Goal: Transaction & Acquisition: Obtain resource

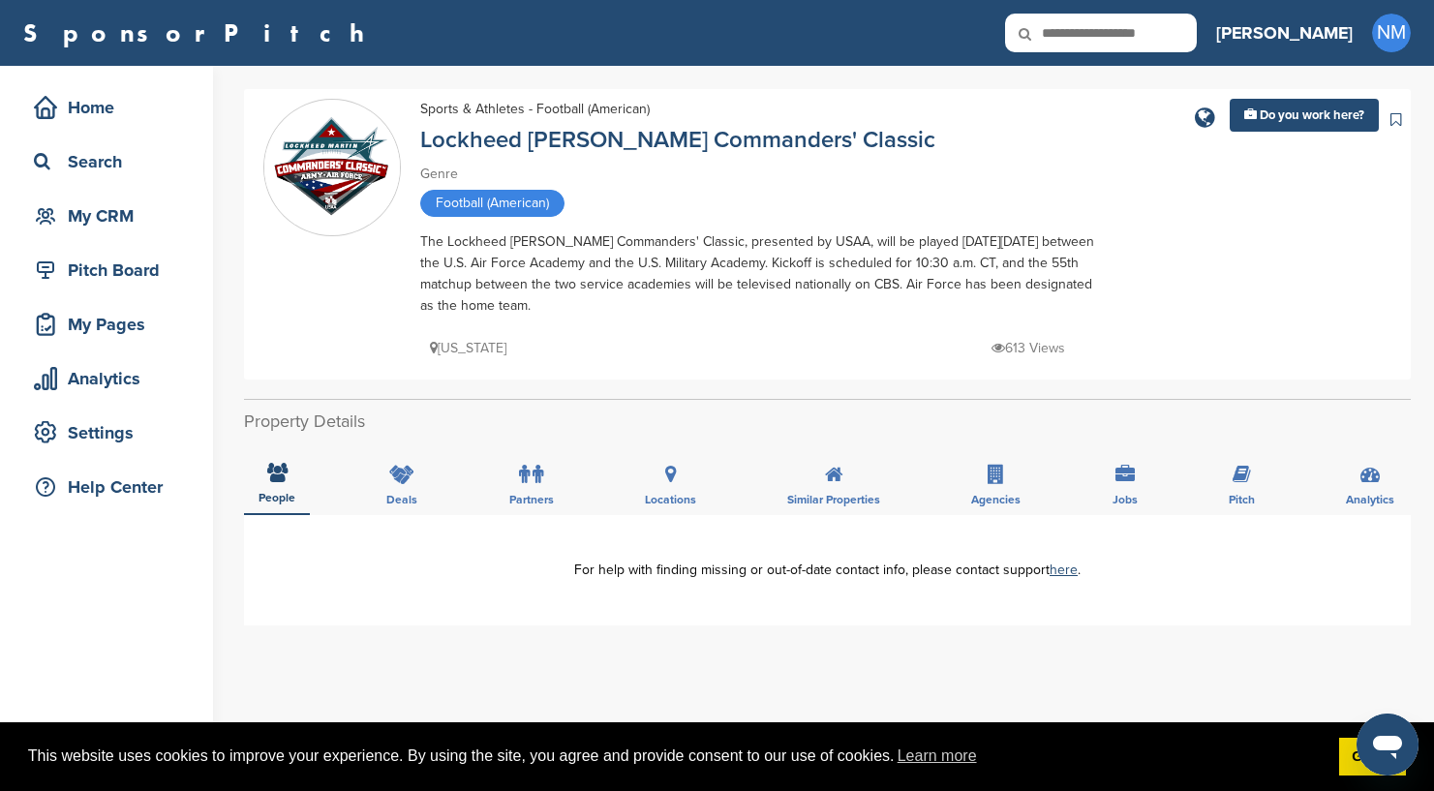
click at [1197, 44] on input "text" at bounding box center [1101, 33] width 192 height 39
type input "*******"
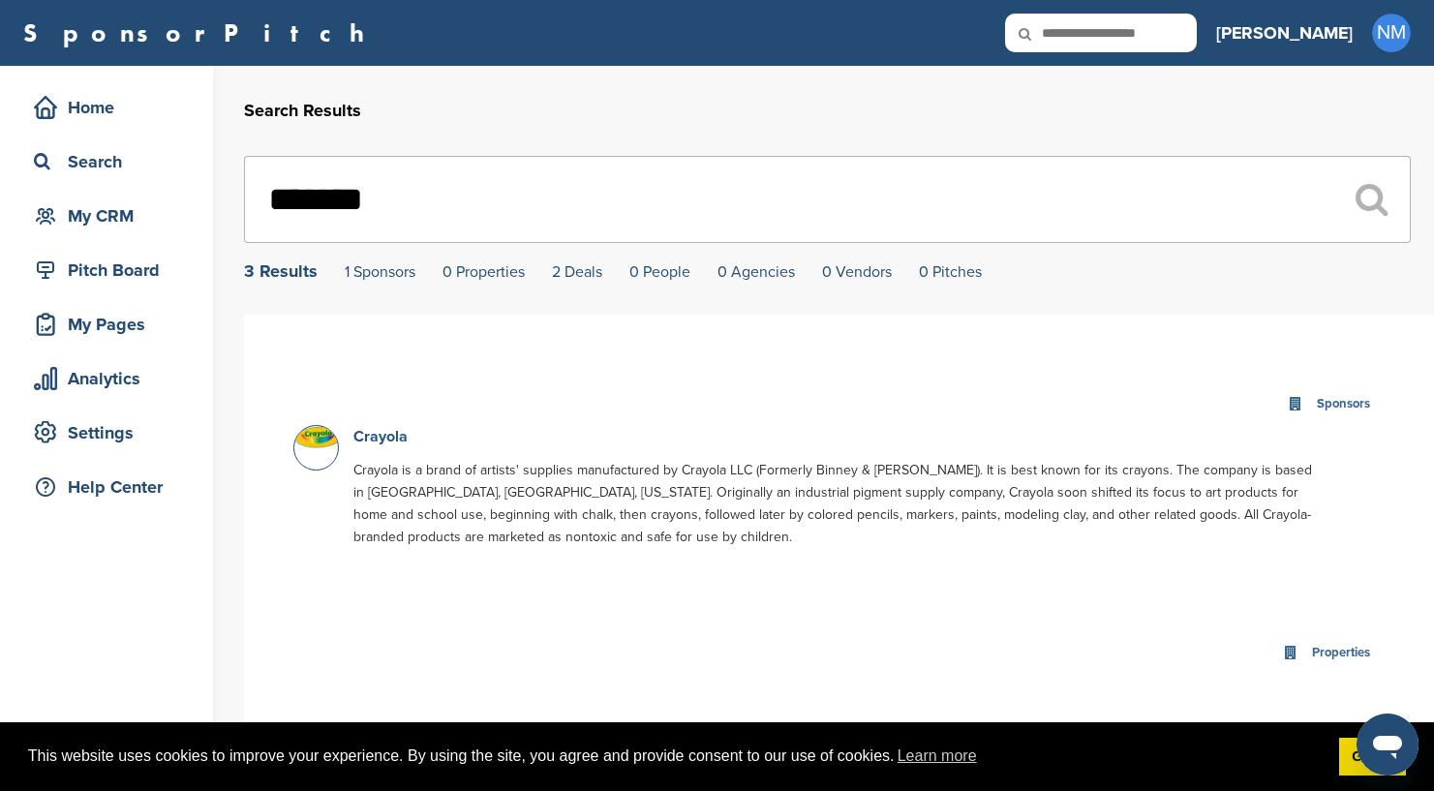
click at [386, 445] on link "Crayola" at bounding box center [381, 436] width 54 height 19
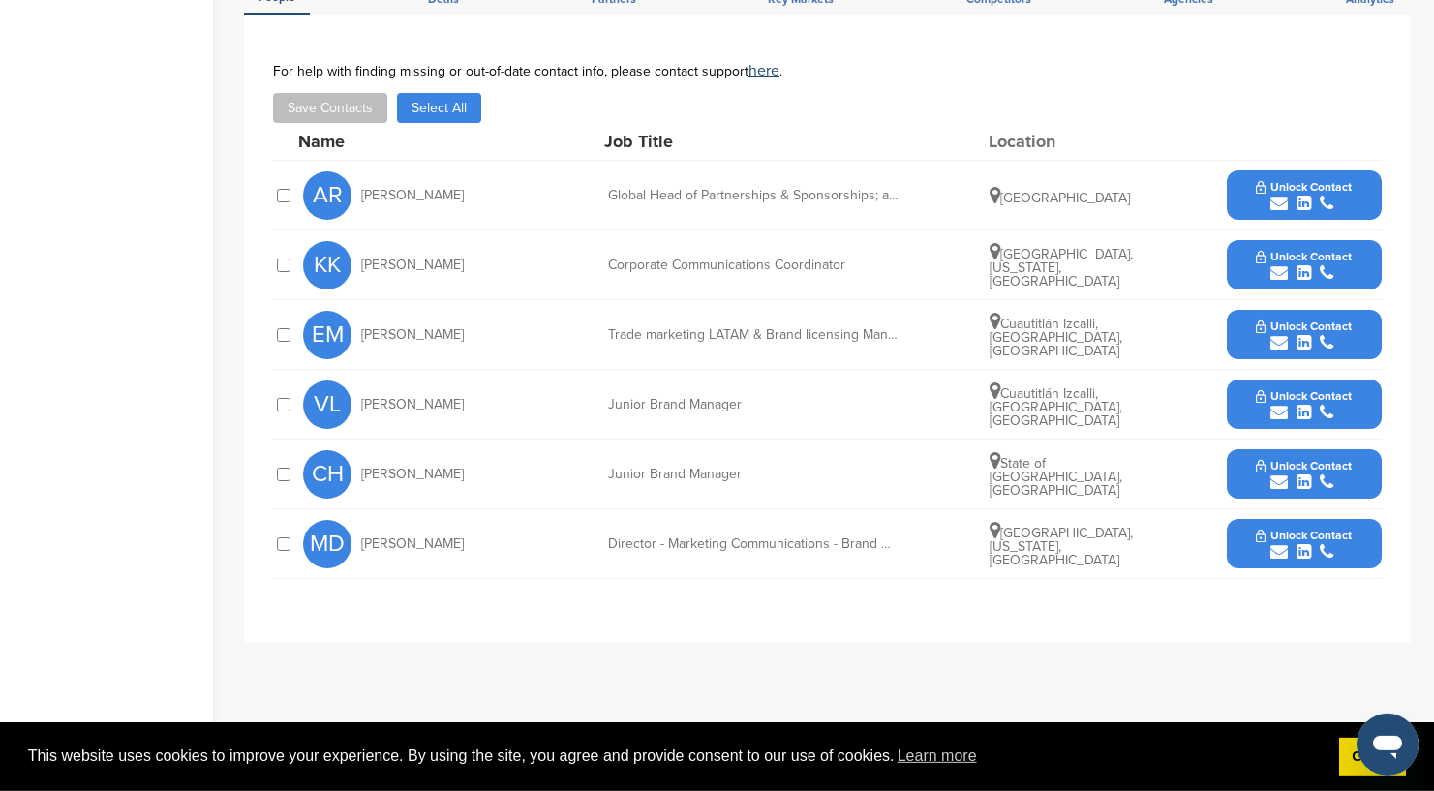
scroll to position [635, 0]
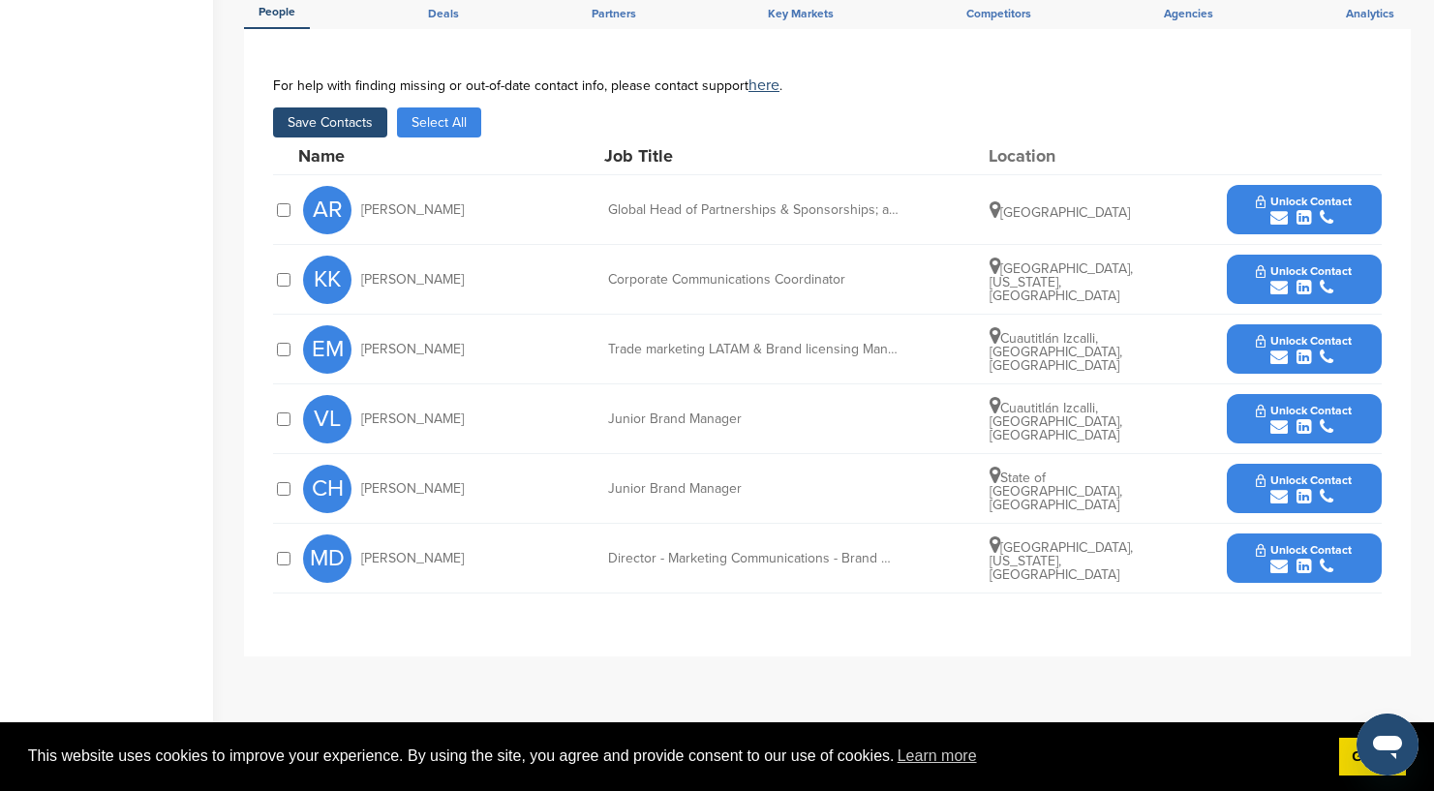
click at [292, 270] on div at bounding box center [283, 279] width 20 height 19
click at [1291, 558] on div "submit" at bounding box center [1304, 567] width 96 height 18
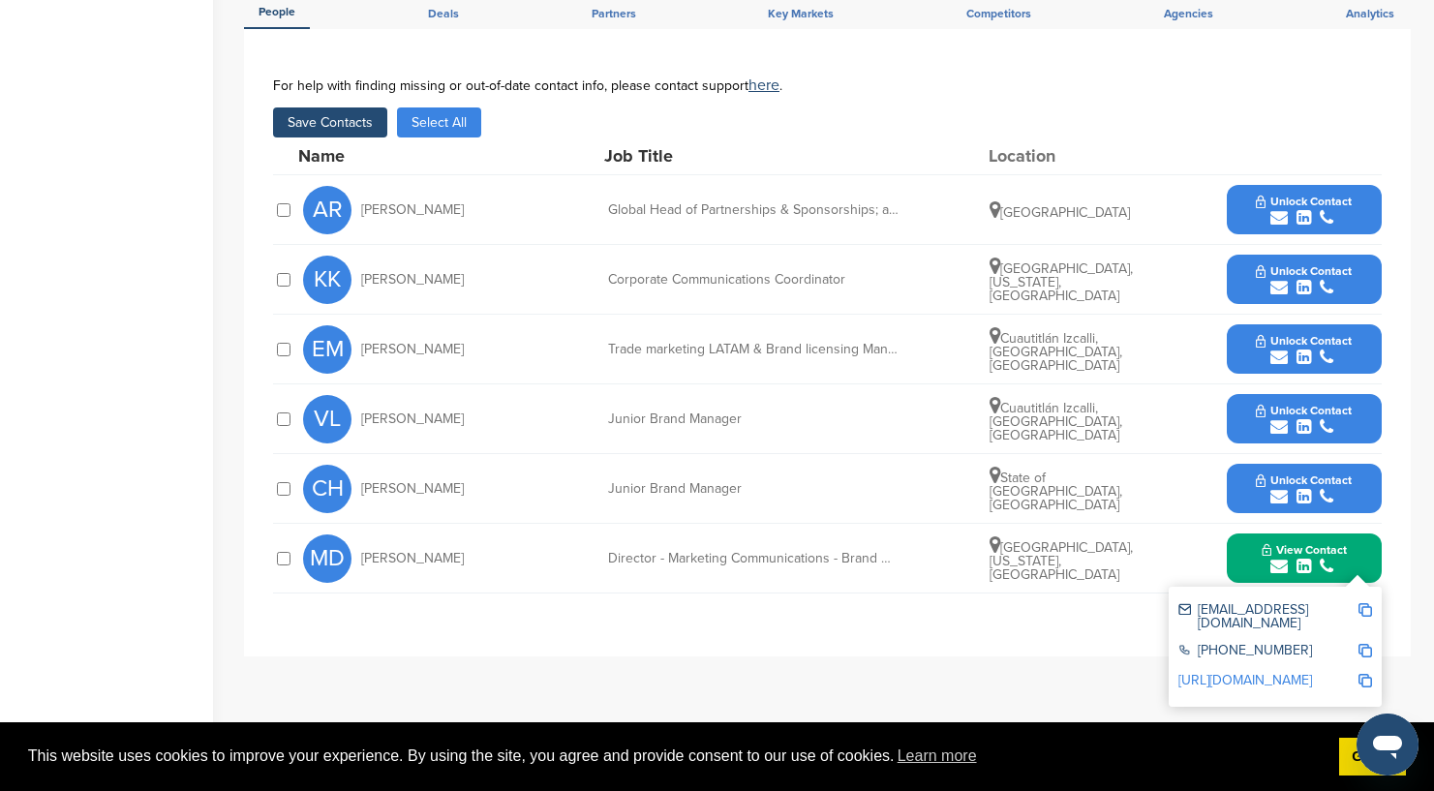
click at [1314, 488] on div "submit" at bounding box center [1304, 497] width 96 height 18
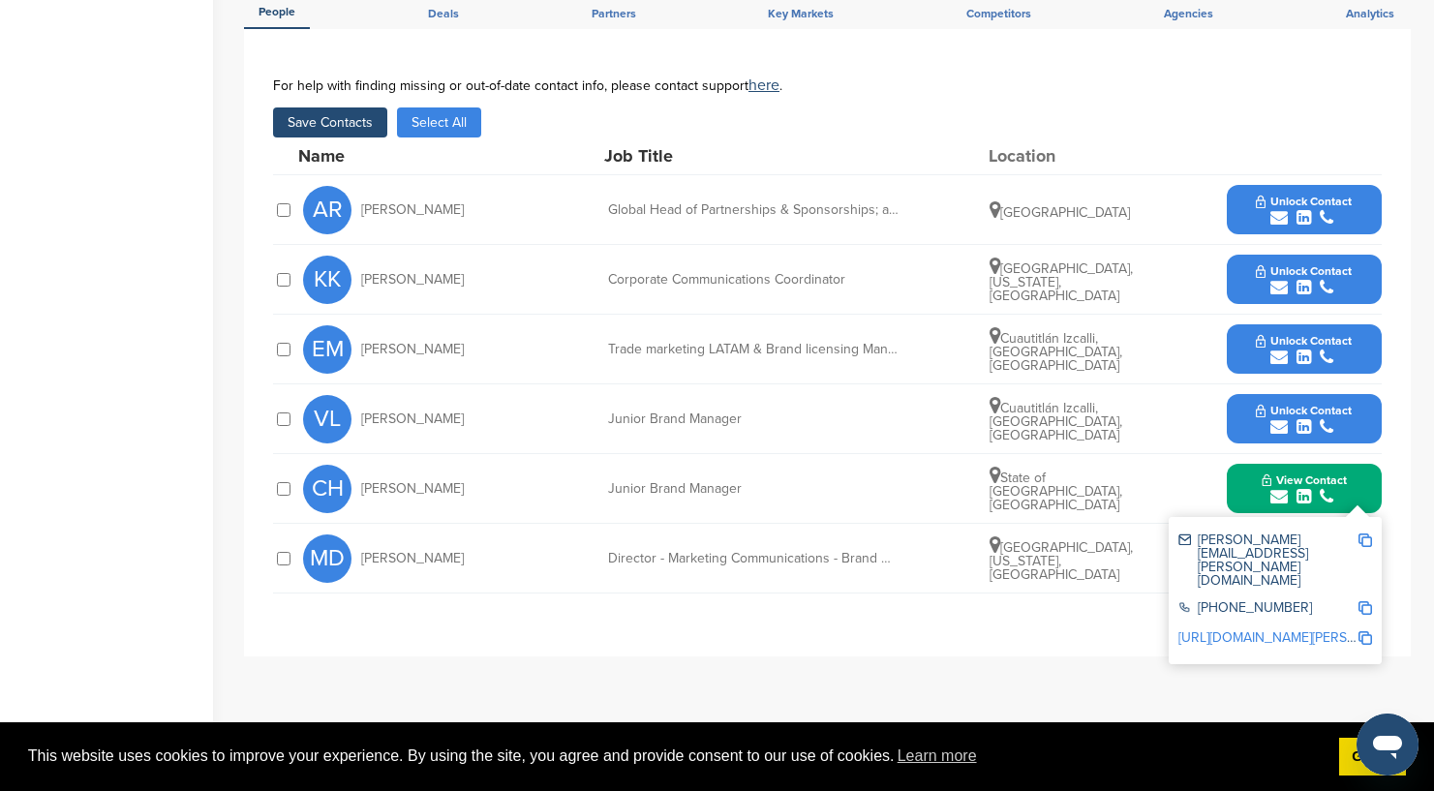
click at [1318, 404] on span "Unlock Contact" at bounding box center [1304, 411] width 96 height 14
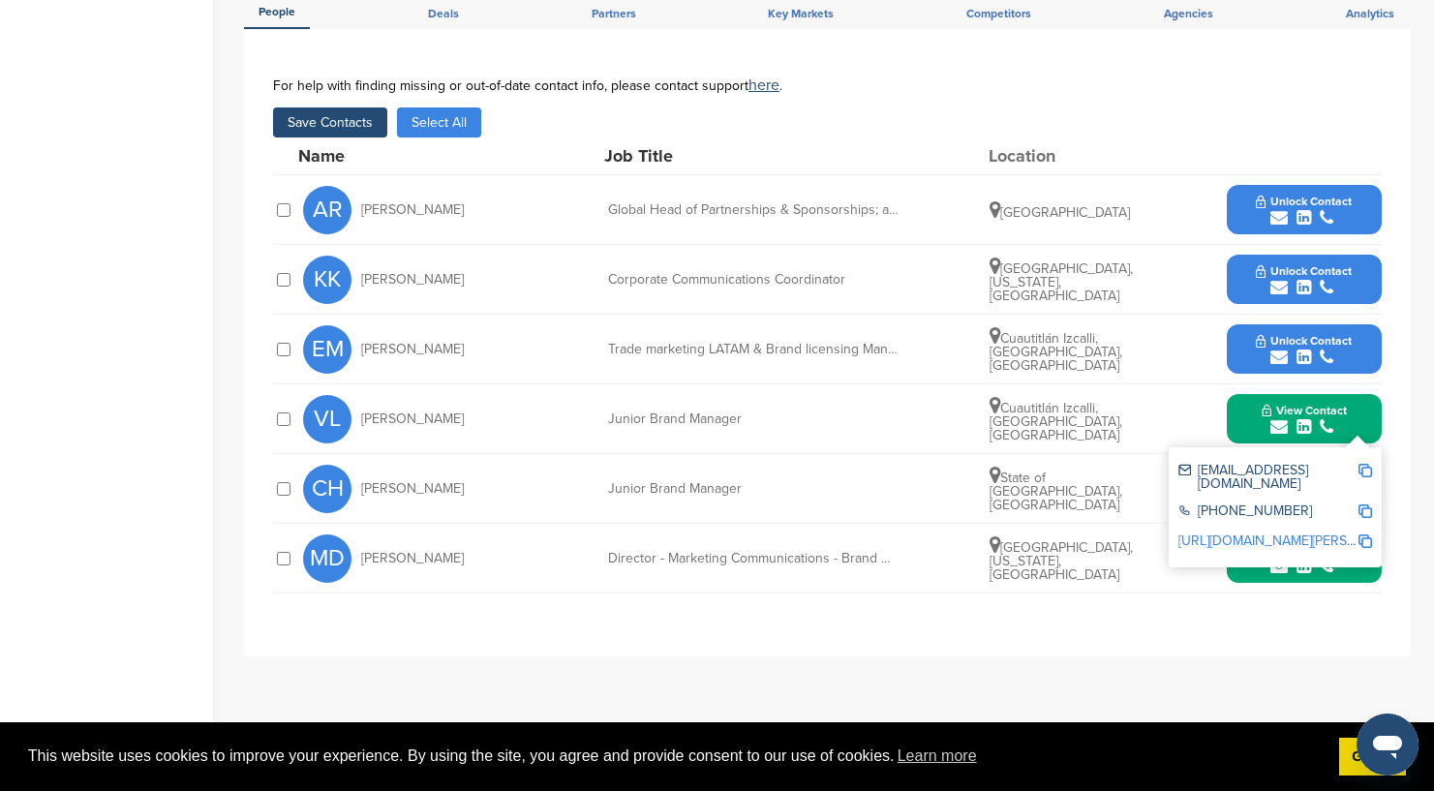
click at [1322, 334] on span "Unlock Contact" at bounding box center [1304, 341] width 96 height 14
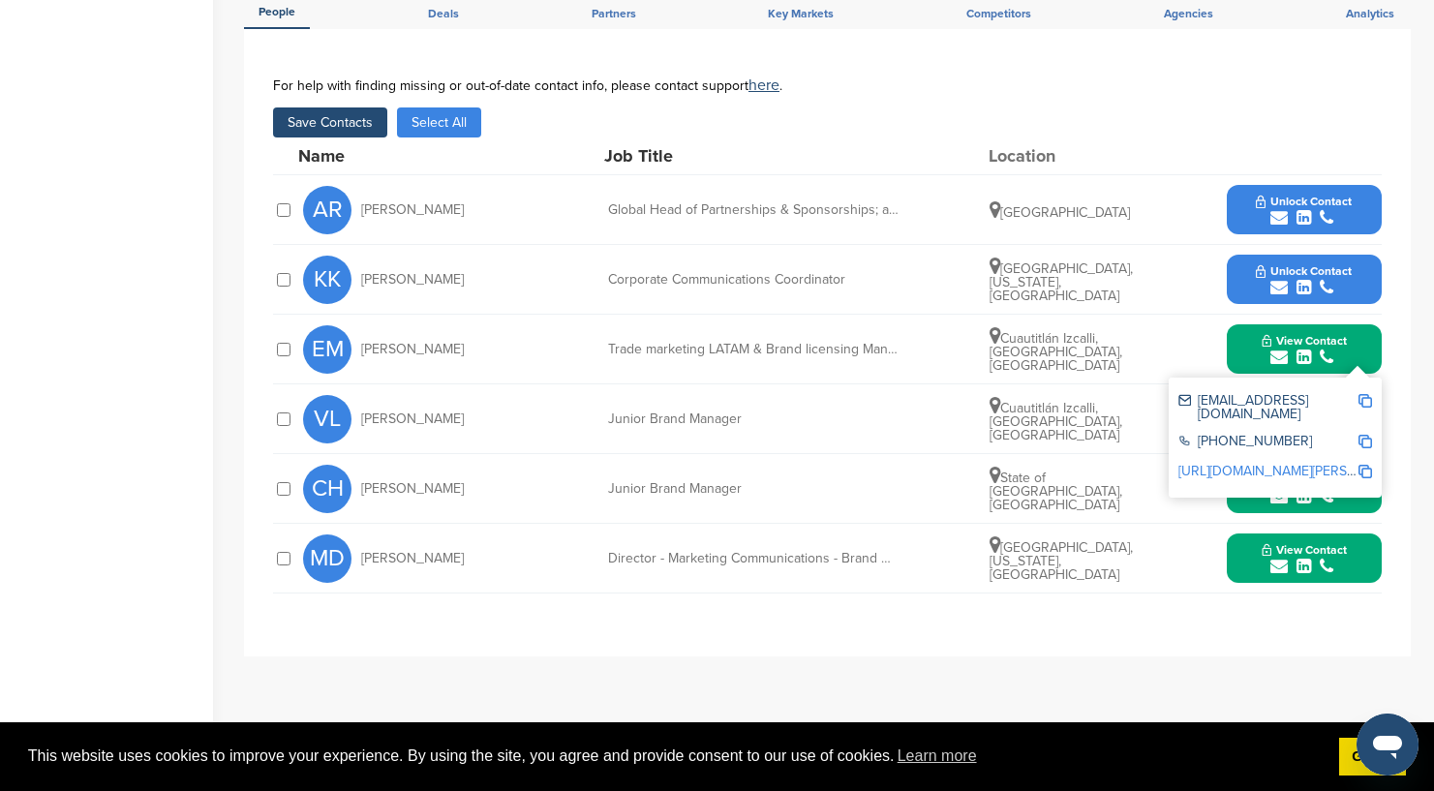
click at [1326, 279] on icon "submit" at bounding box center [1327, 287] width 14 height 17
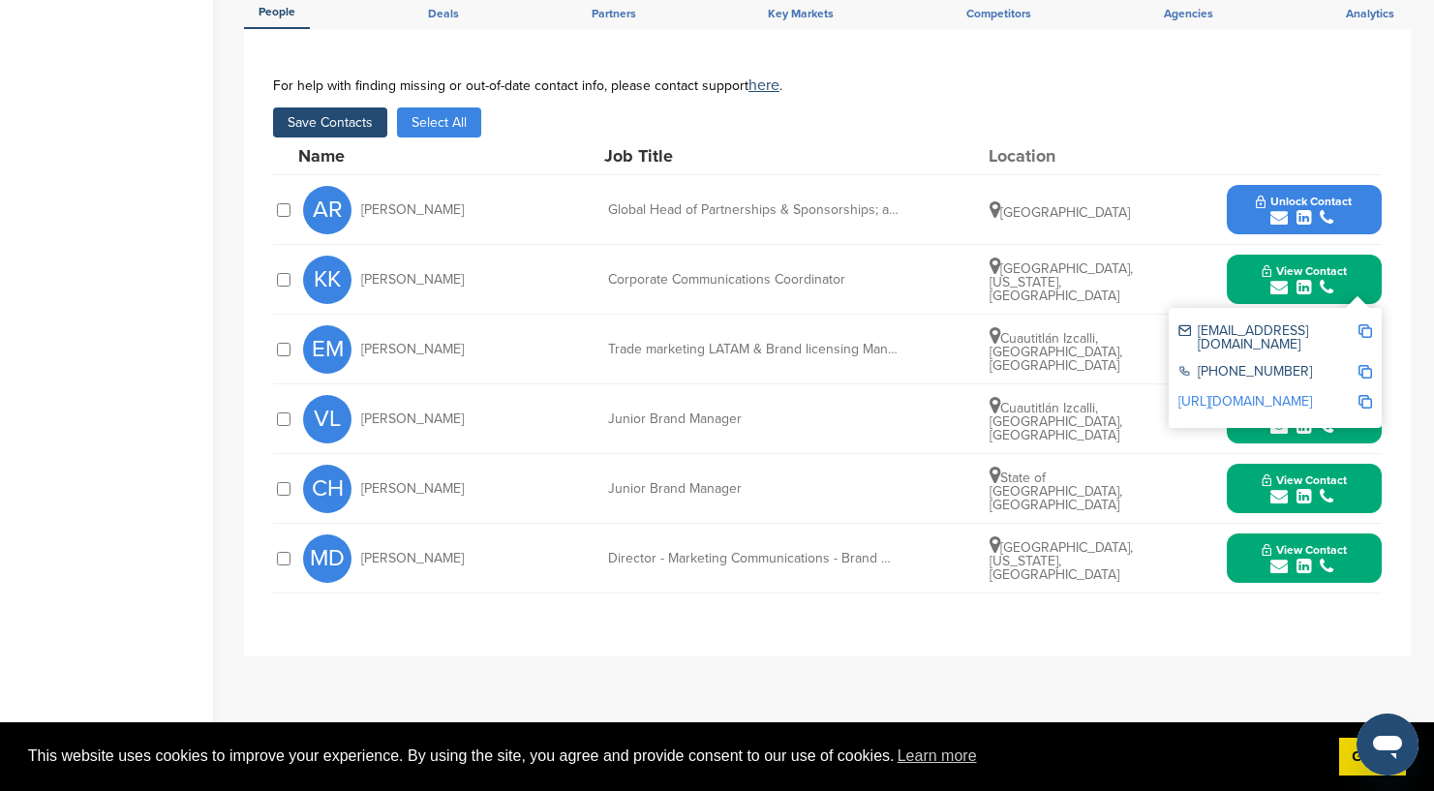
click at [1304, 195] on span "Unlock Contact" at bounding box center [1304, 202] width 96 height 14
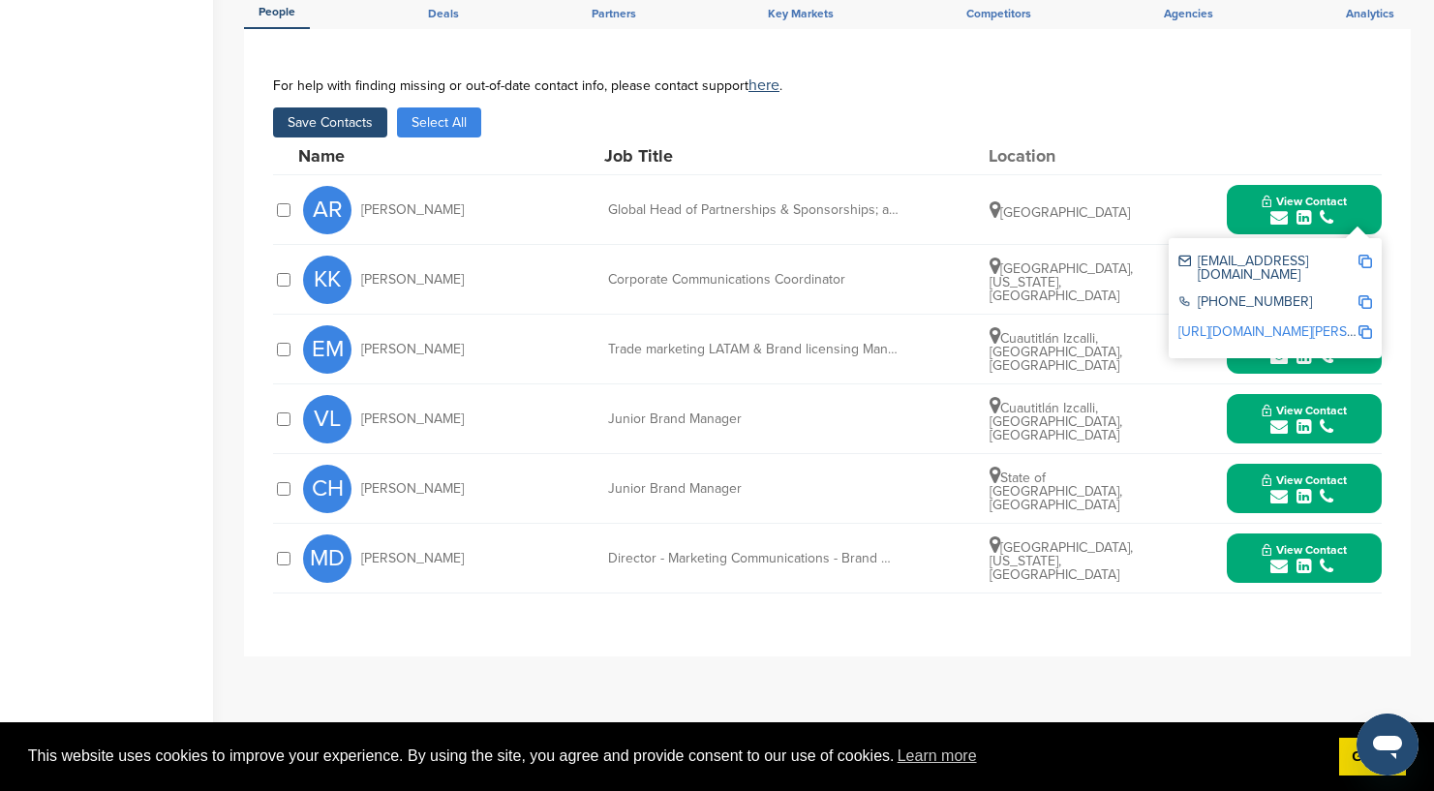
click at [334, 108] on button "Save Contacts" at bounding box center [330, 123] width 114 height 30
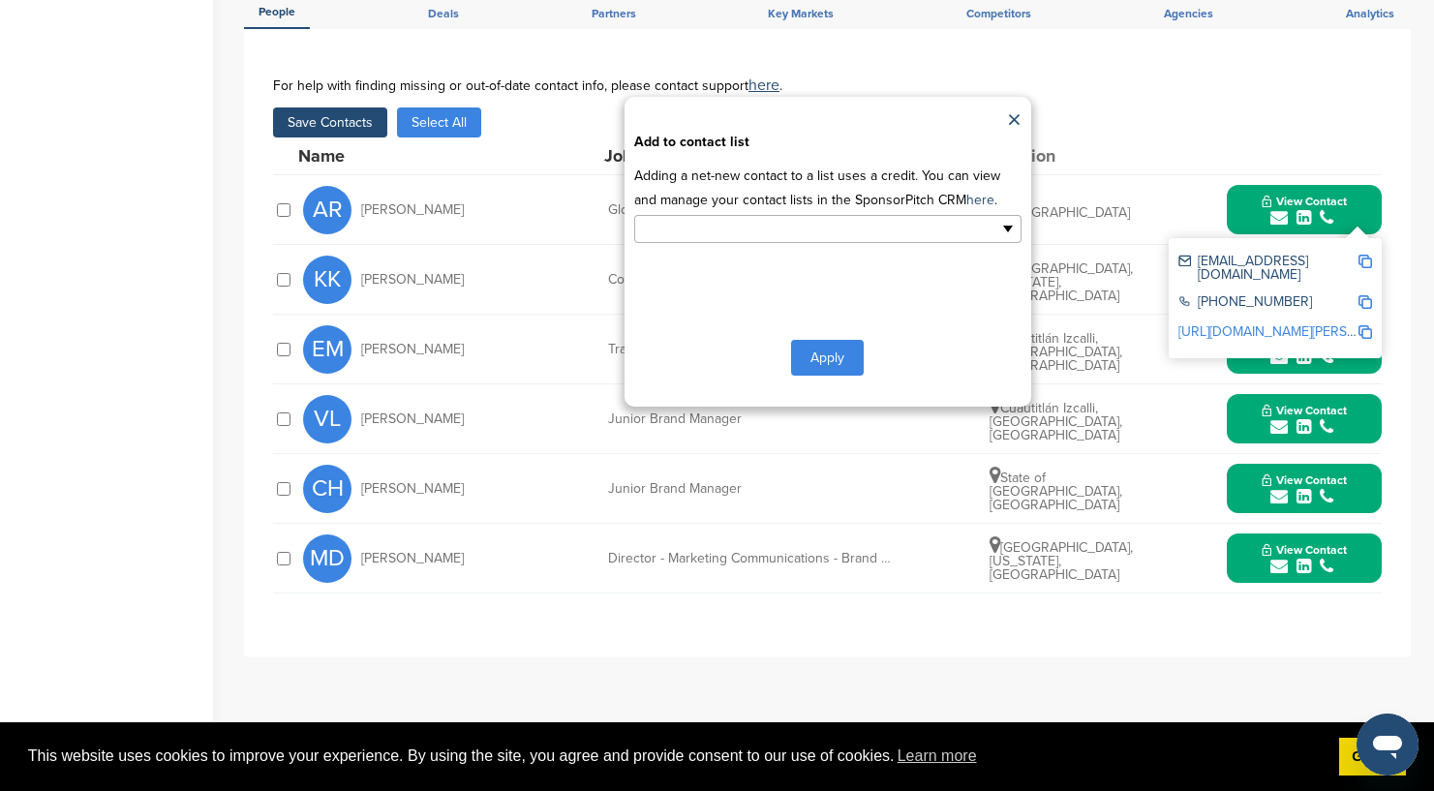
click at [792, 219] on input "text" at bounding box center [743, 229] width 203 height 22
click at [761, 243] on li "Default List" at bounding box center [827, 260] width 385 height 34
click at [829, 346] on button "Apply" at bounding box center [827, 362] width 73 height 36
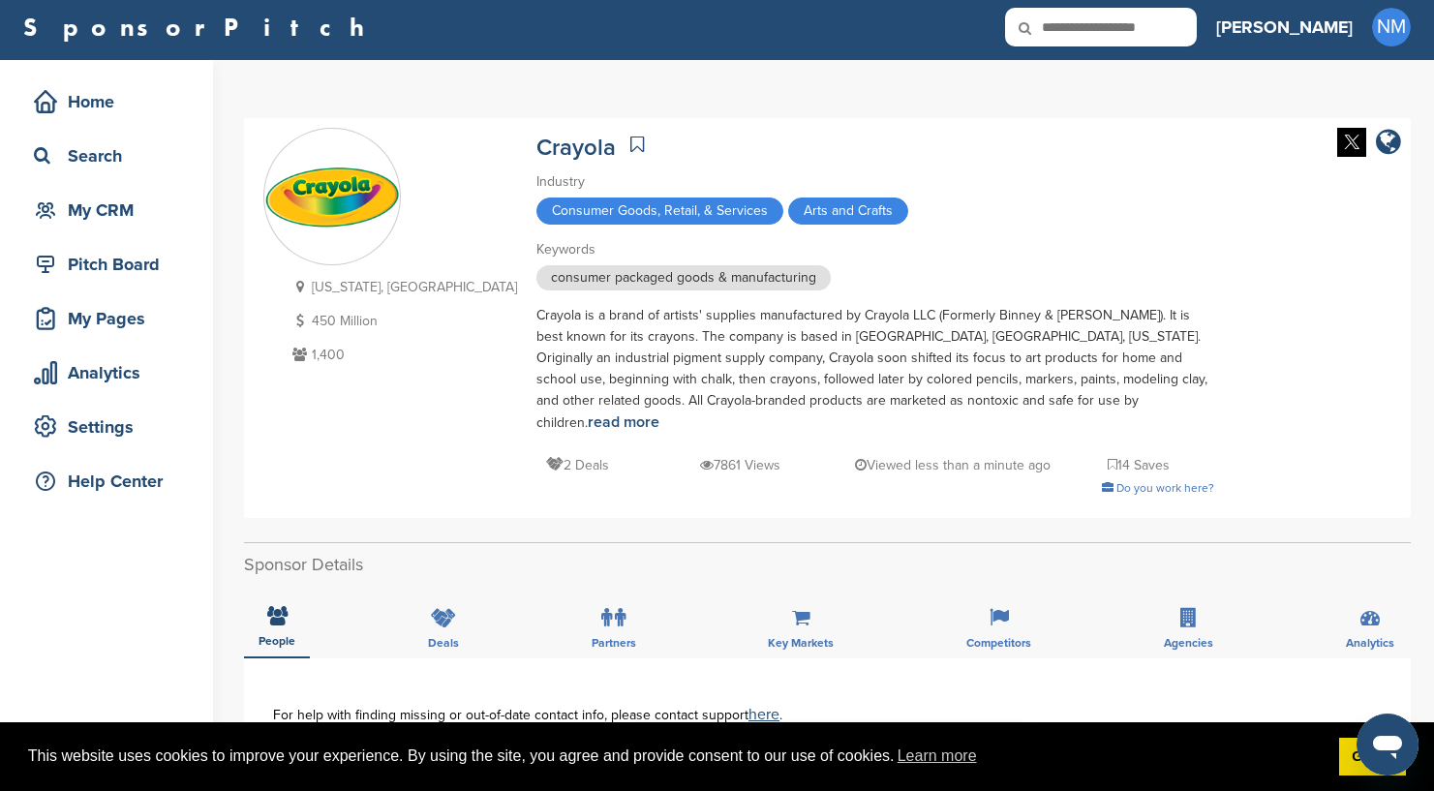
scroll to position [0, 0]
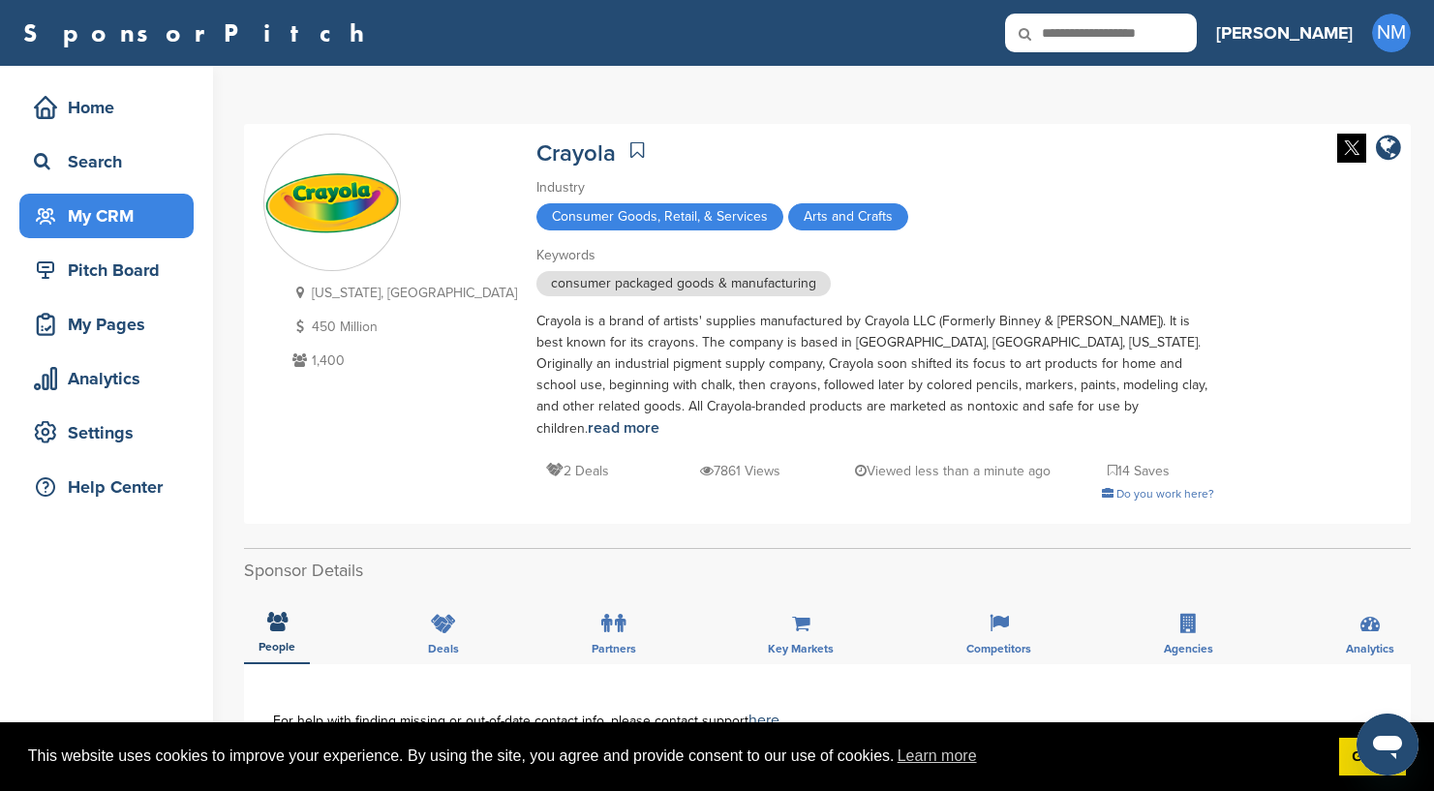
click at [94, 222] on div "My CRM" at bounding box center [111, 216] width 165 height 35
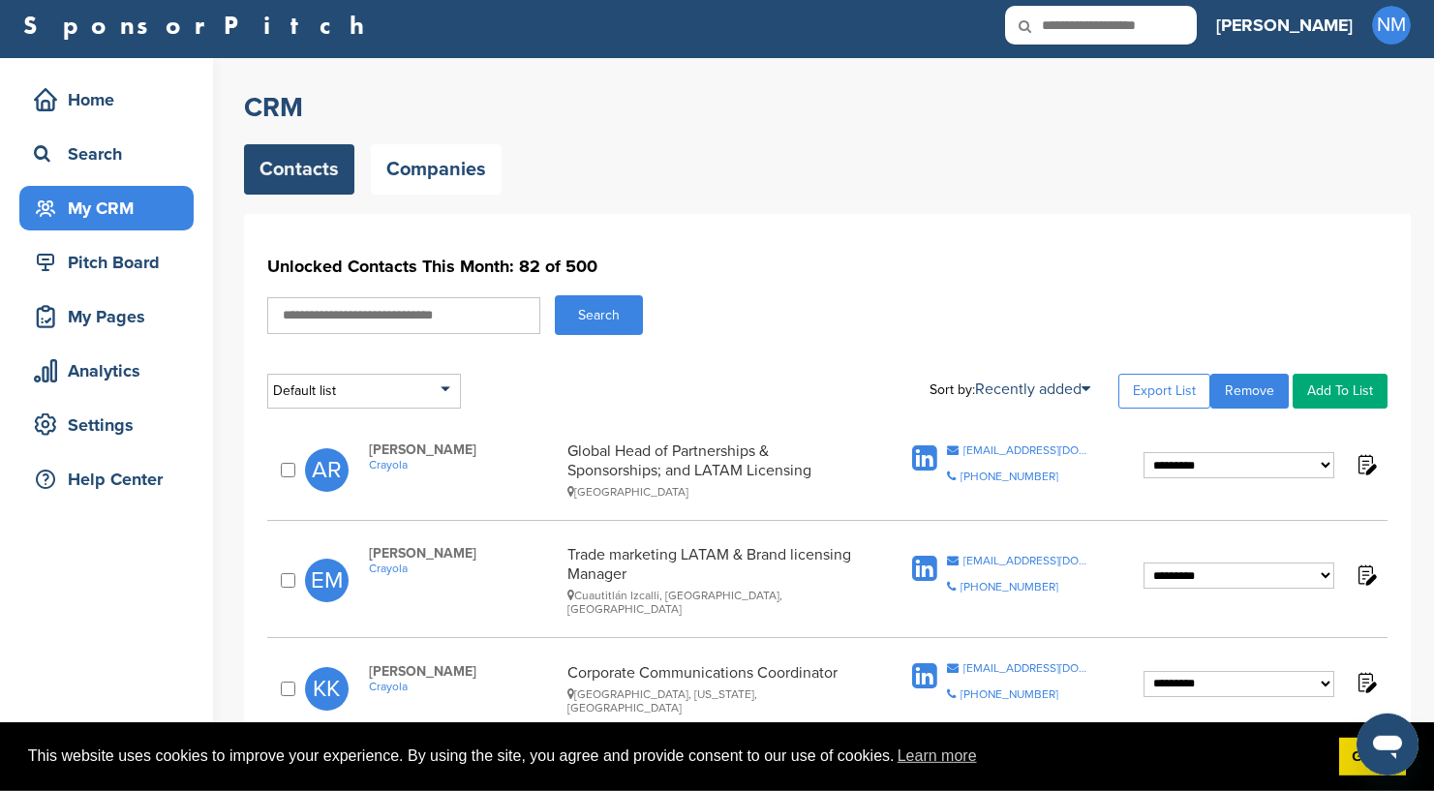
scroll to position [248, 0]
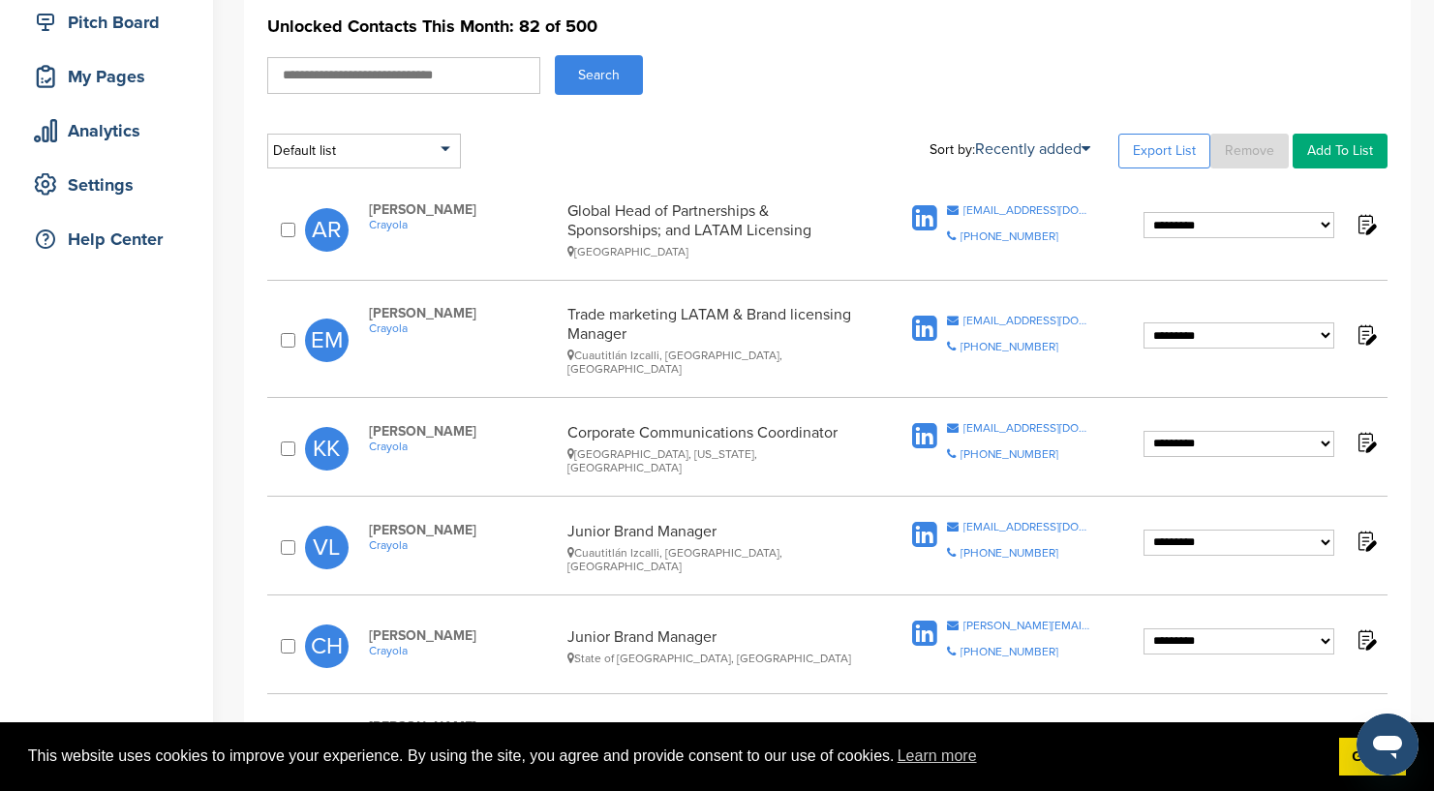
click at [295, 641] on div at bounding box center [291, 646] width 28 height 20
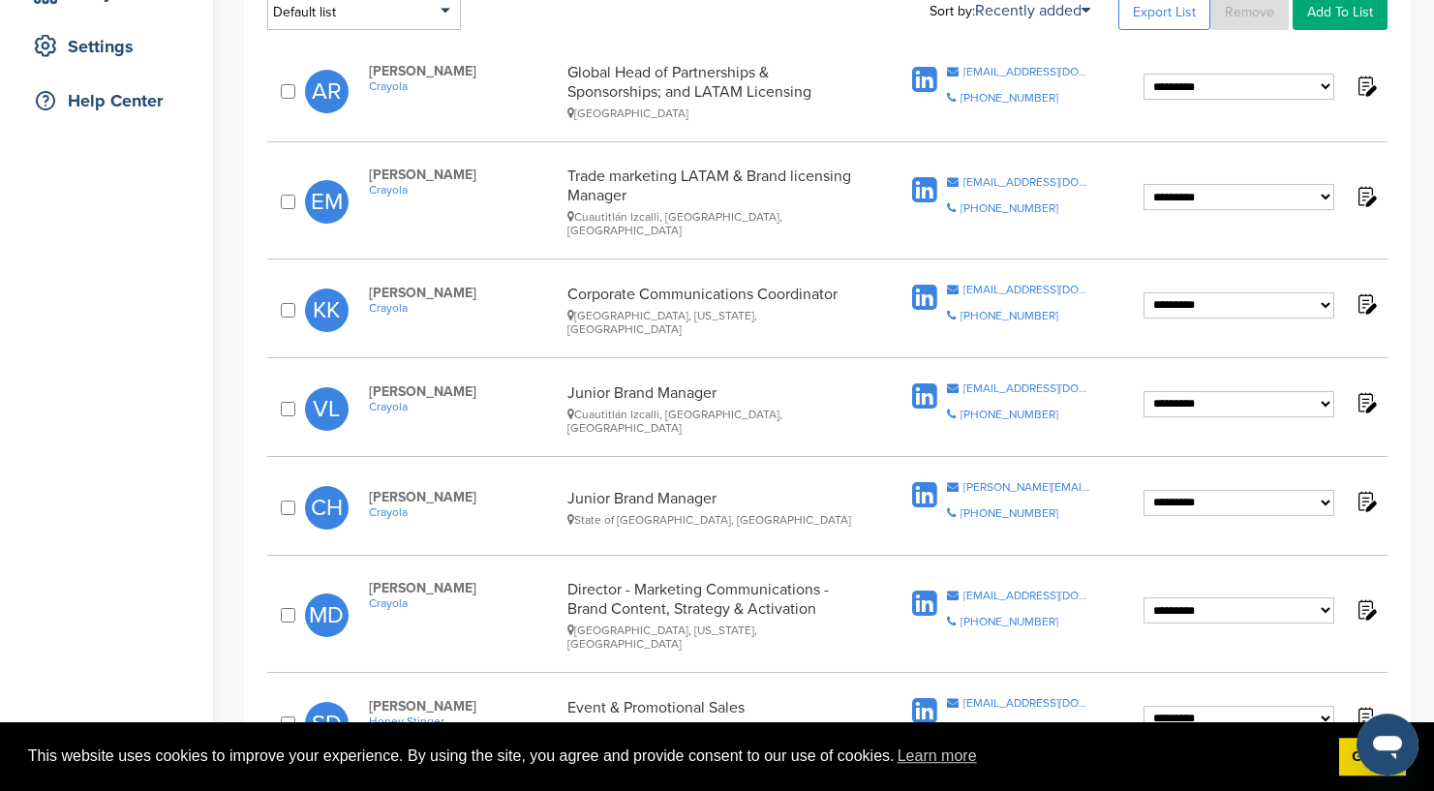
scroll to position [403, 0]
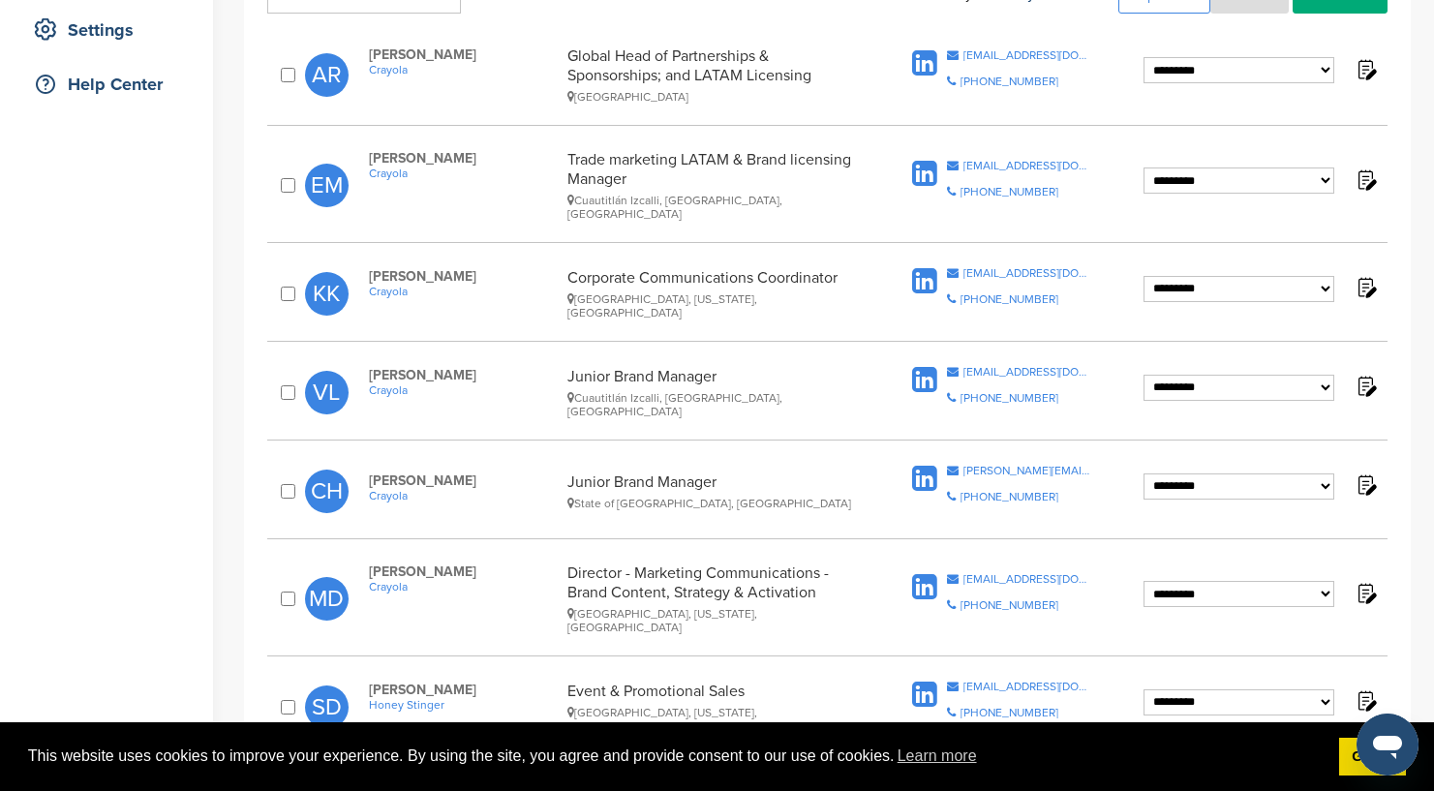
click at [298, 483] on div at bounding box center [291, 491] width 28 height 20
click at [295, 481] on div at bounding box center [291, 491] width 28 height 20
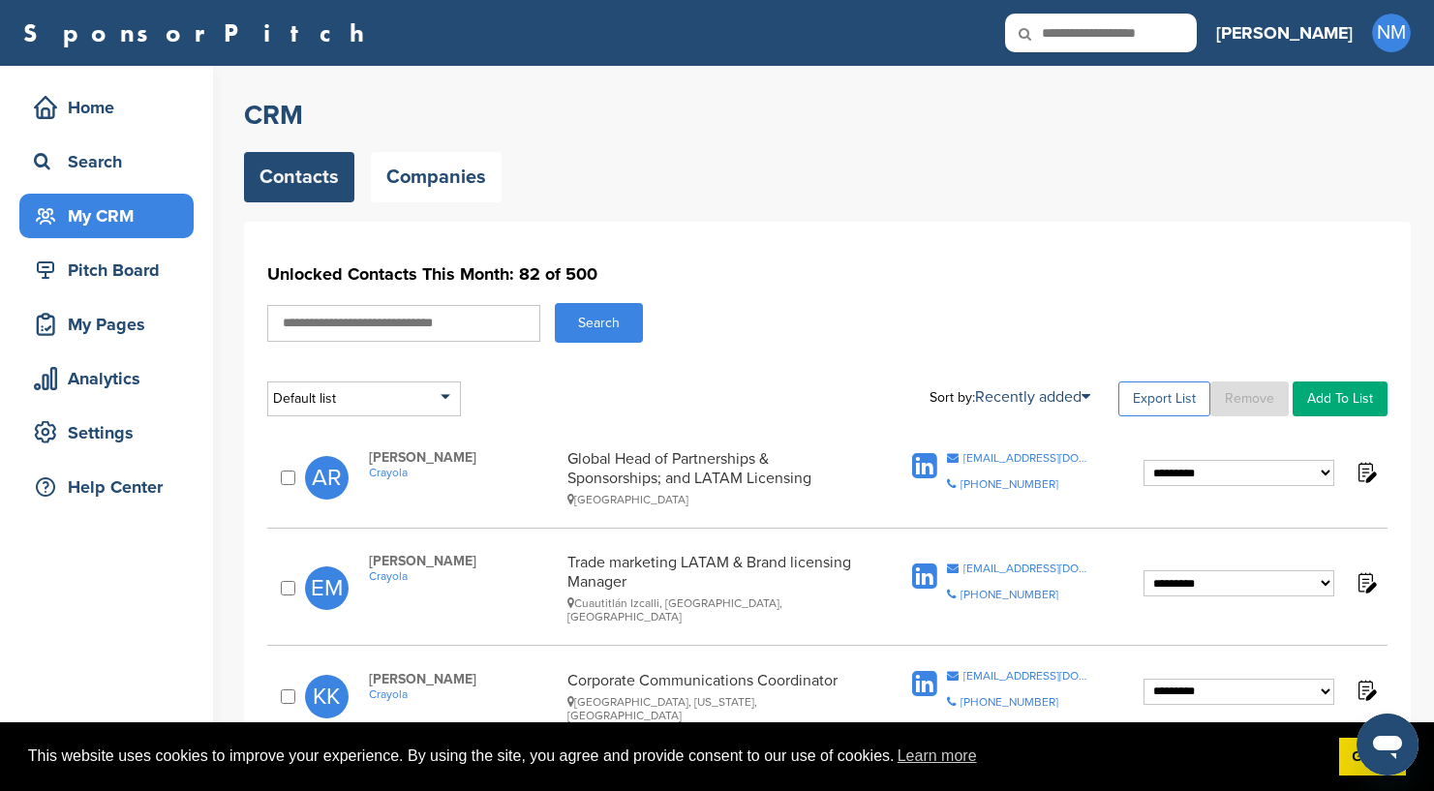
click at [1156, 403] on link "Export List" at bounding box center [1165, 399] width 92 height 35
click at [1197, 38] on input "text" at bounding box center [1101, 33] width 192 height 39
type input "***"
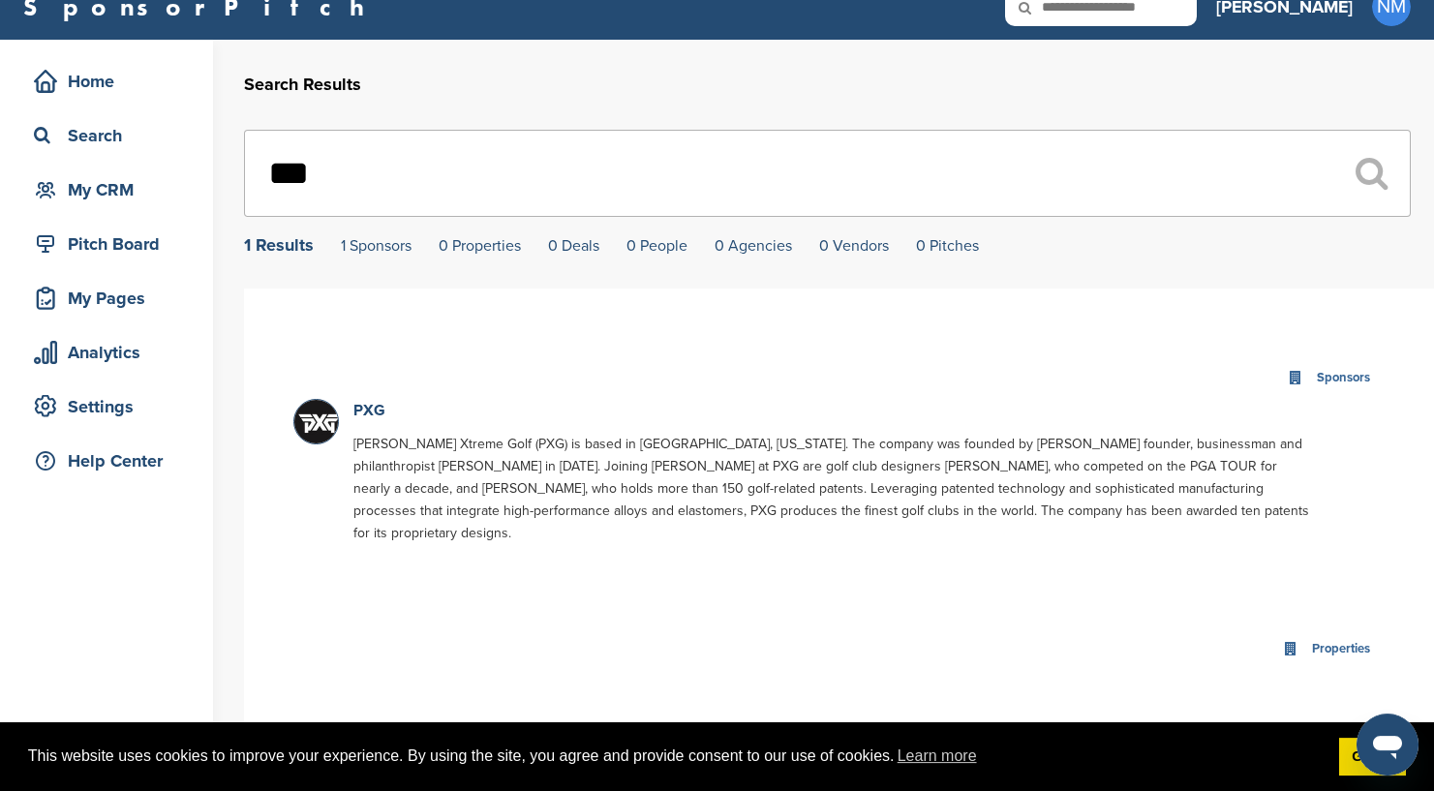
scroll to position [186, 0]
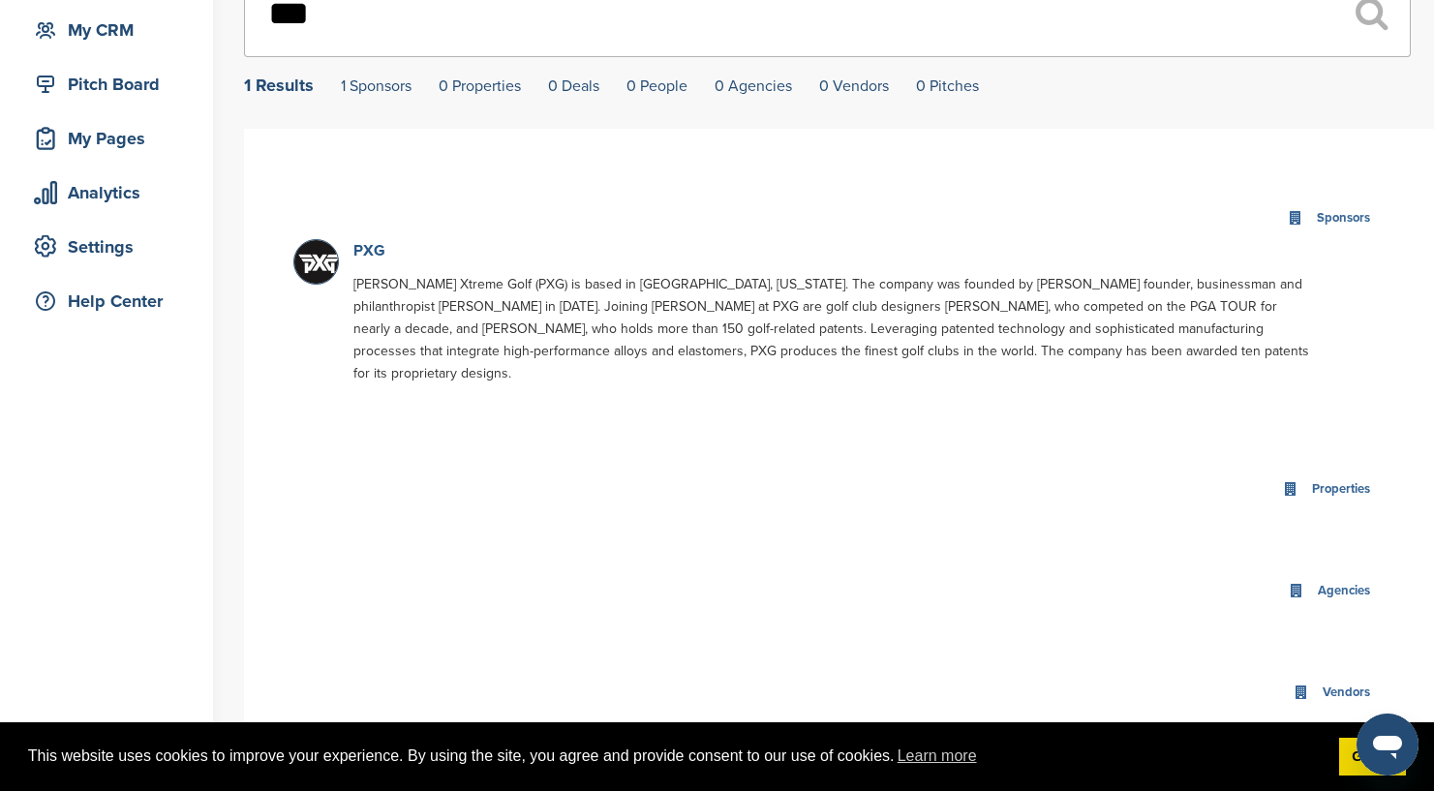
click at [378, 254] on link "PXG" at bounding box center [370, 250] width 32 height 19
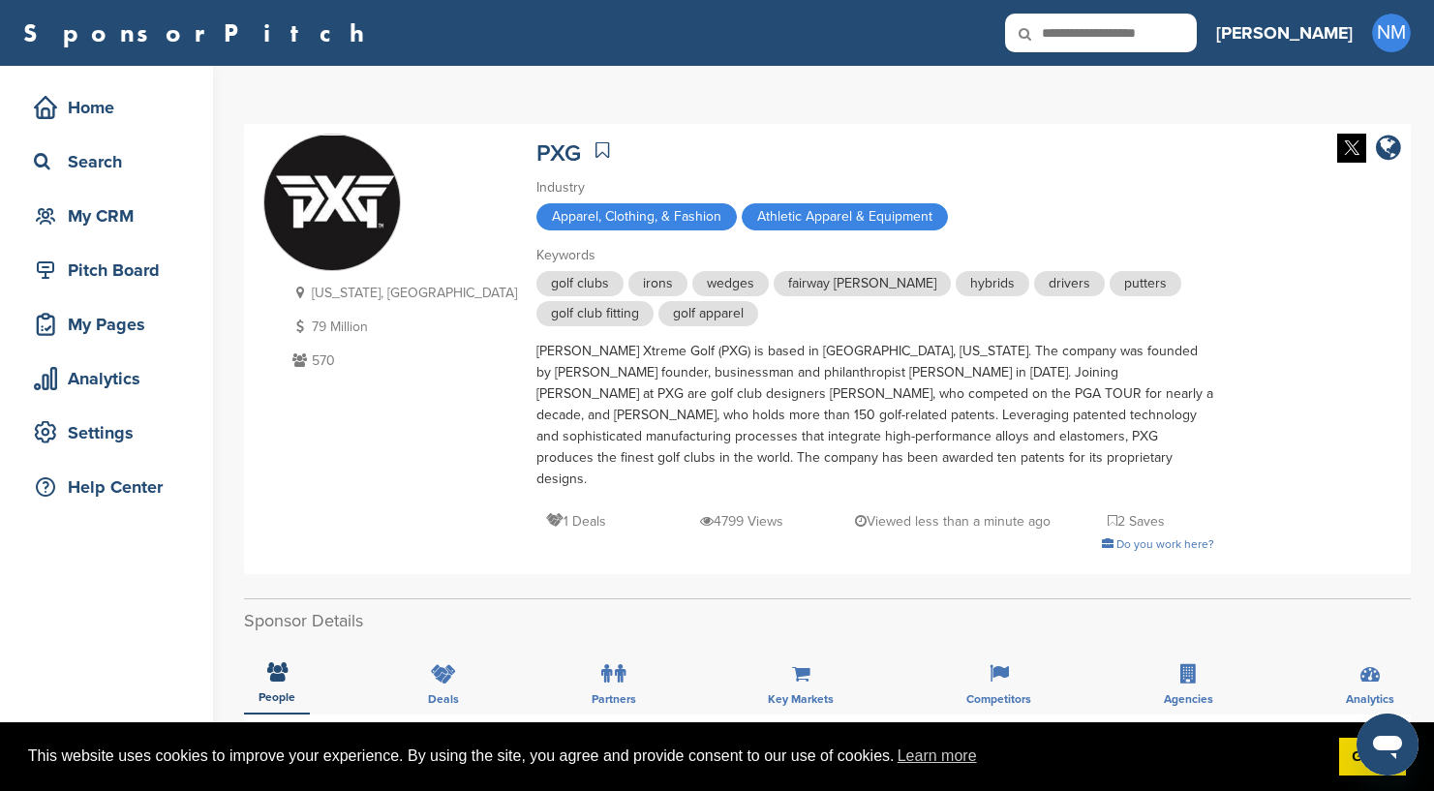
scroll to position [403, 0]
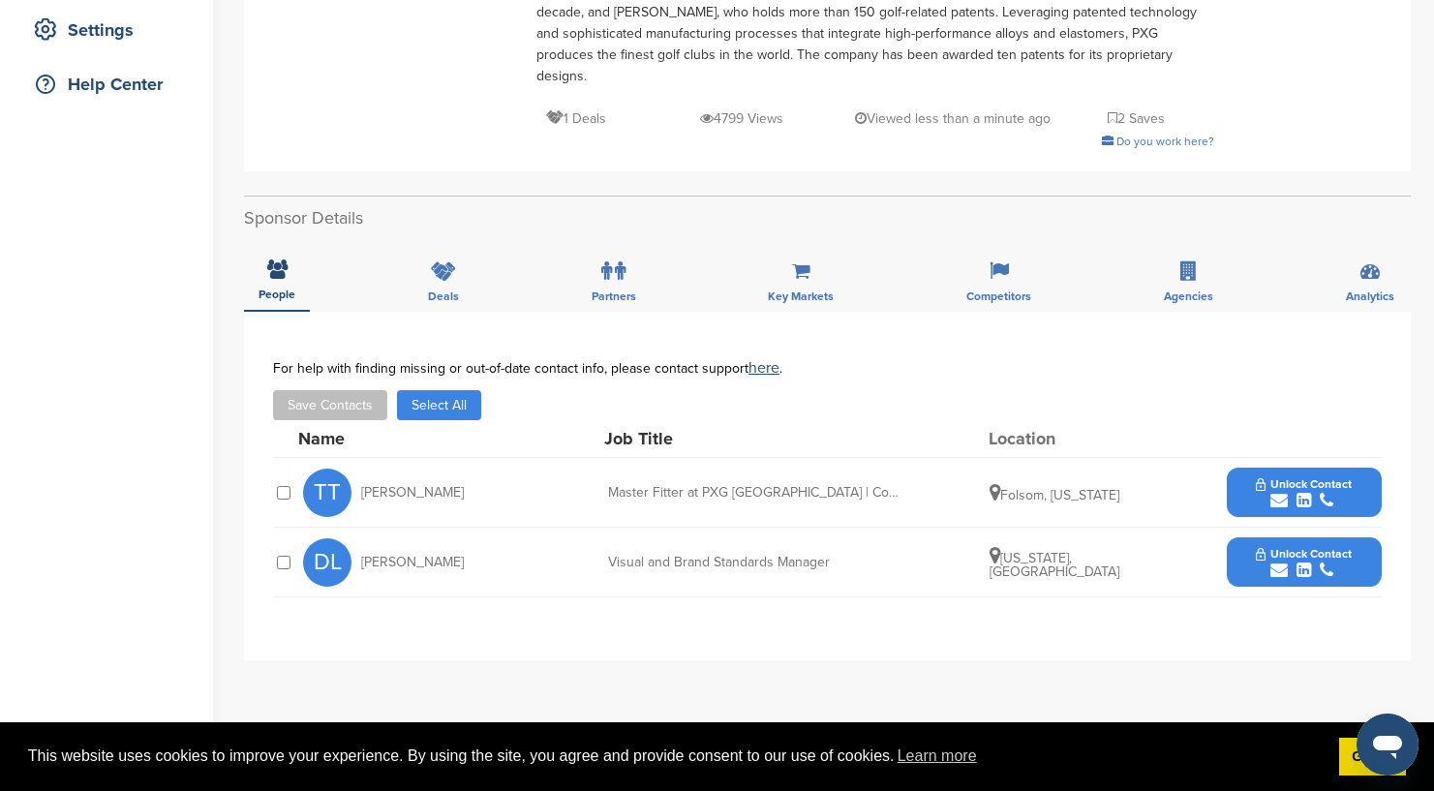
click at [1339, 547] on span "Unlock Contact" at bounding box center [1304, 554] width 96 height 14
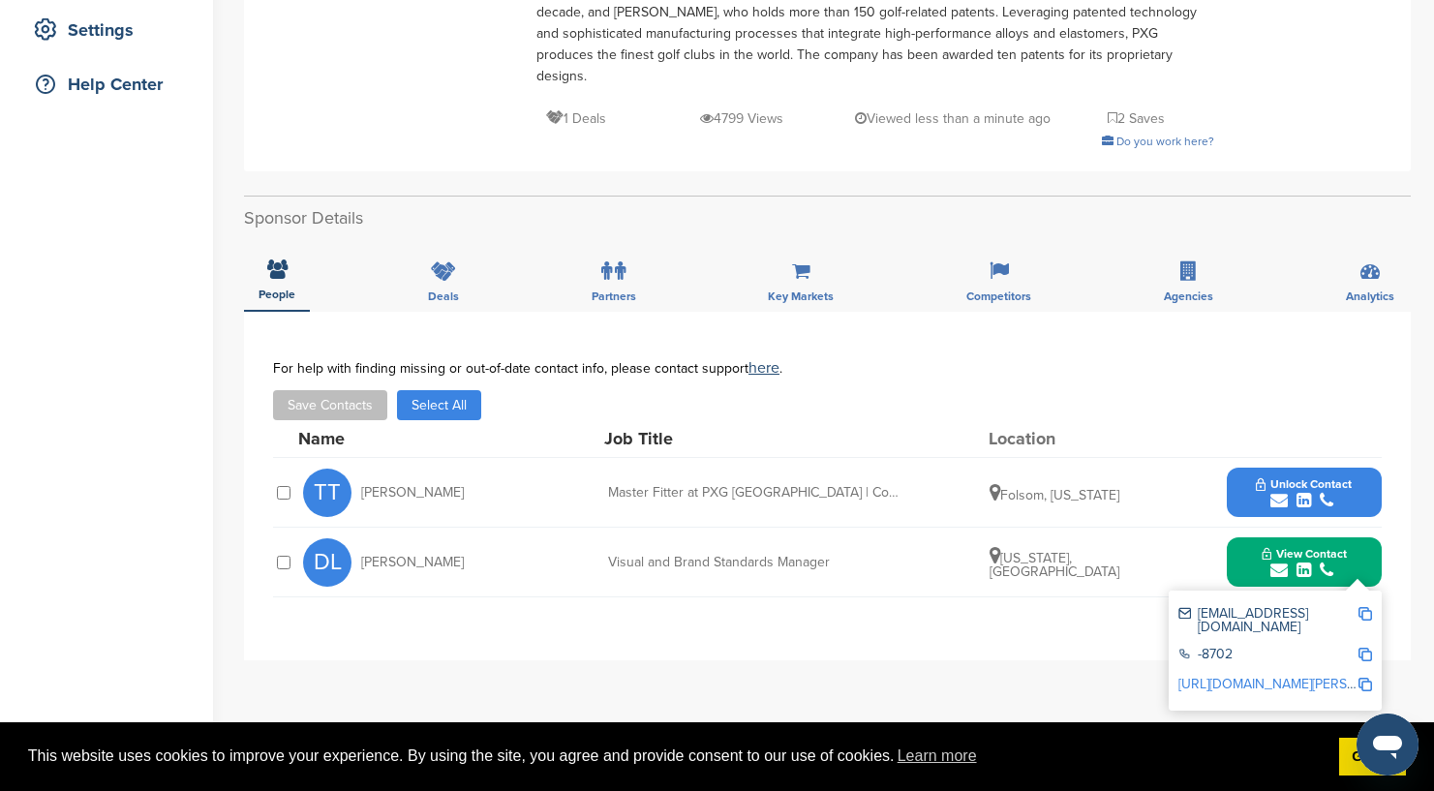
click at [1342, 477] on span "Unlock Contact" at bounding box center [1304, 484] width 96 height 14
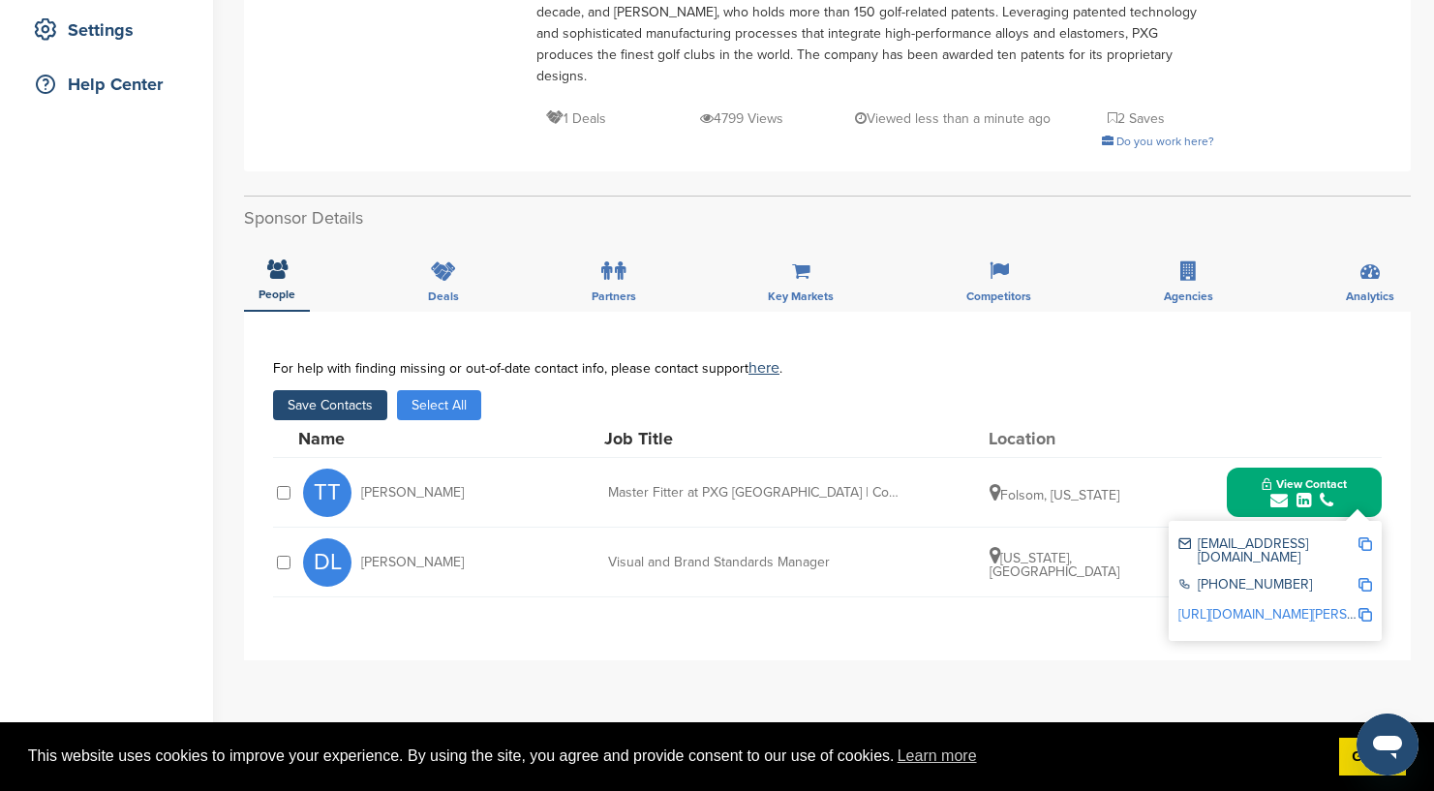
click at [352, 391] on button "Save Contacts" at bounding box center [330, 405] width 114 height 30
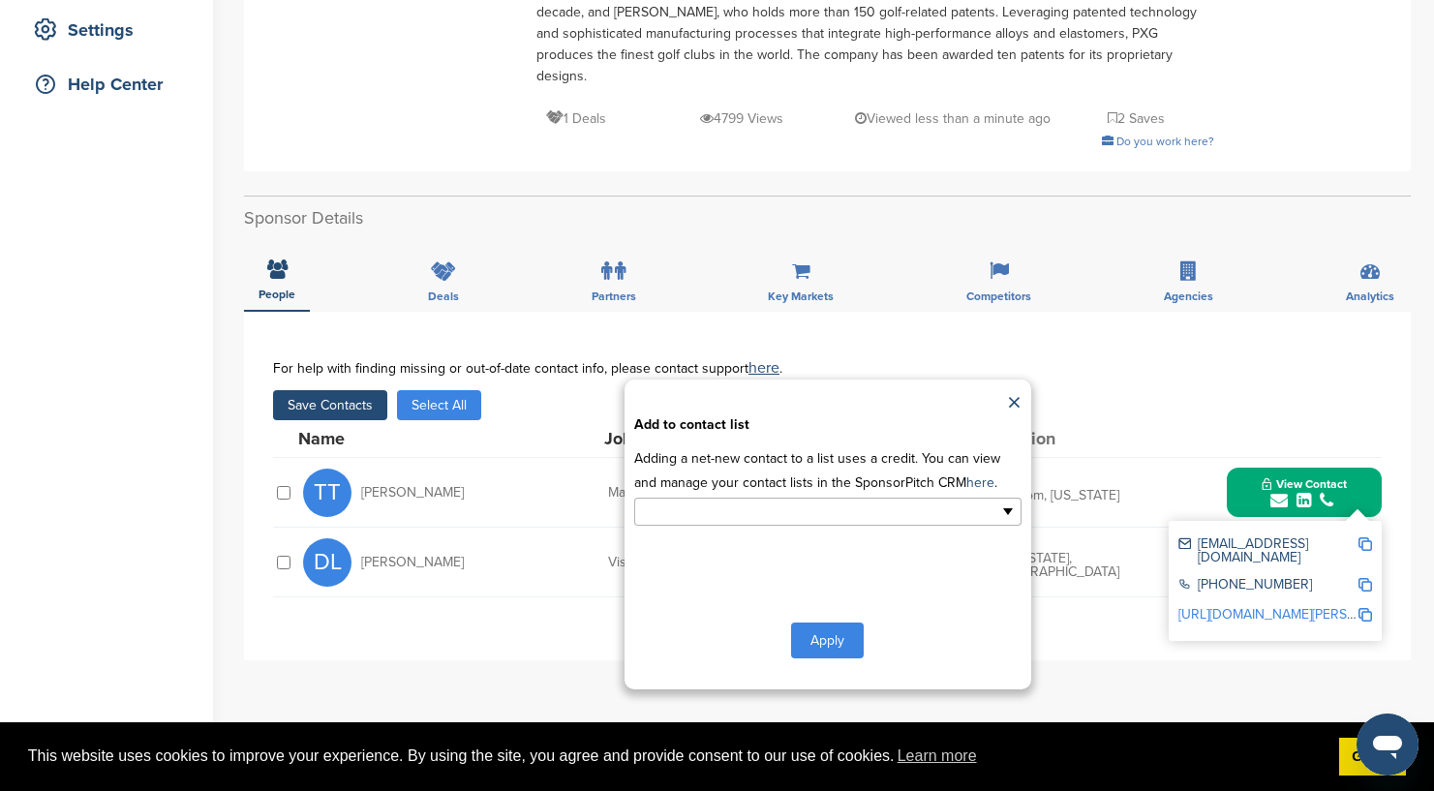
click at [736, 501] on input "text" at bounding box center [743, 512] width 203 height 22
click at [740, 530] on li "Default List" at bounding box center [827, 543] width 385 height 34
click at [821, 627] on button "Apply" at bounding box center [827, 645] width 73 height 36
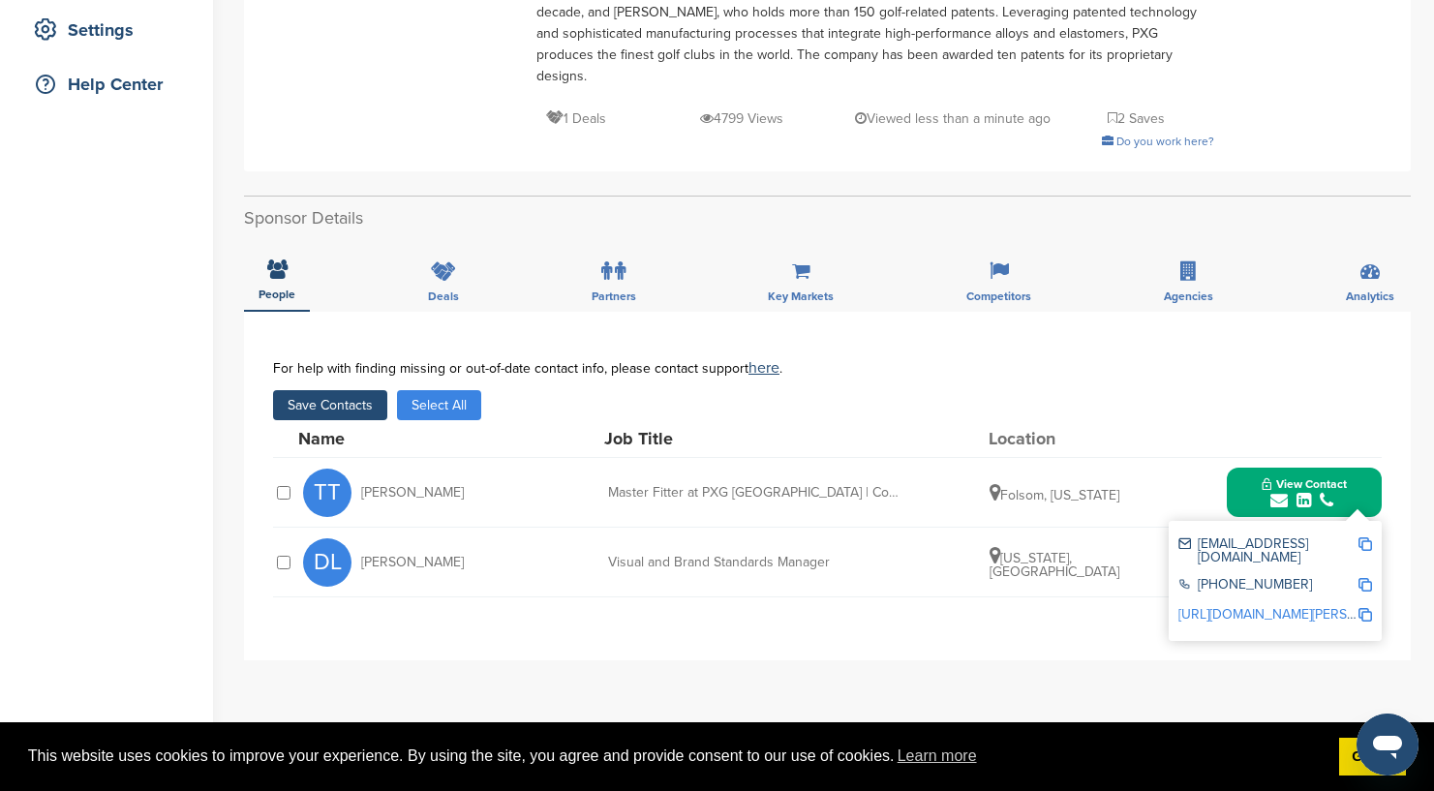
click at [336, 390] on button "Save Contacts" at bounding box center [330, 405] width 114 height 30
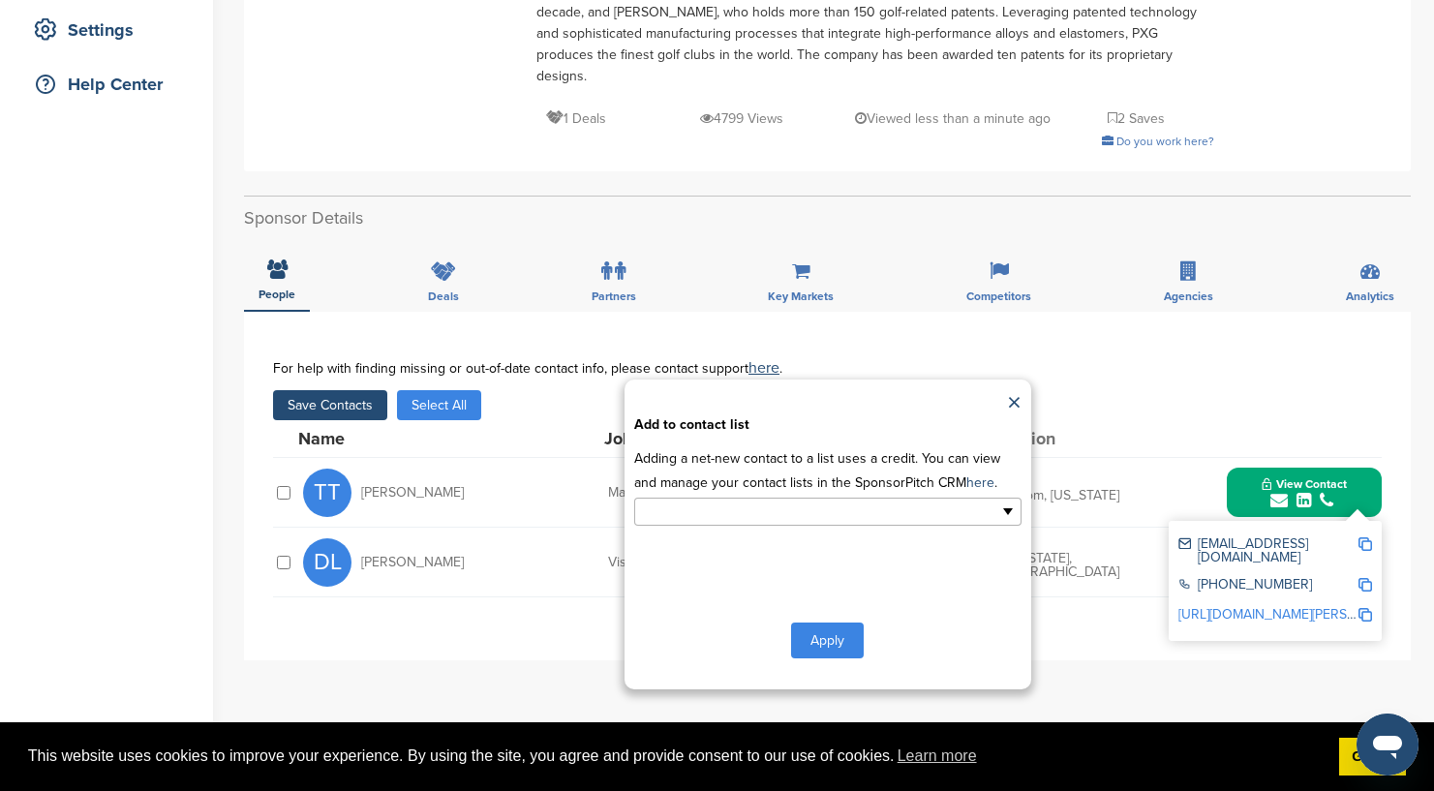
click at [768, 501] on input "text" at bounding box center [743, 512] width 203 height 22
click at [748, 526] on li "Default List" at bounding box center [827, 543] width 385 height 34
click at [829, 627] on button "Apply" at bounding box center [827, 645] width 73 height 36
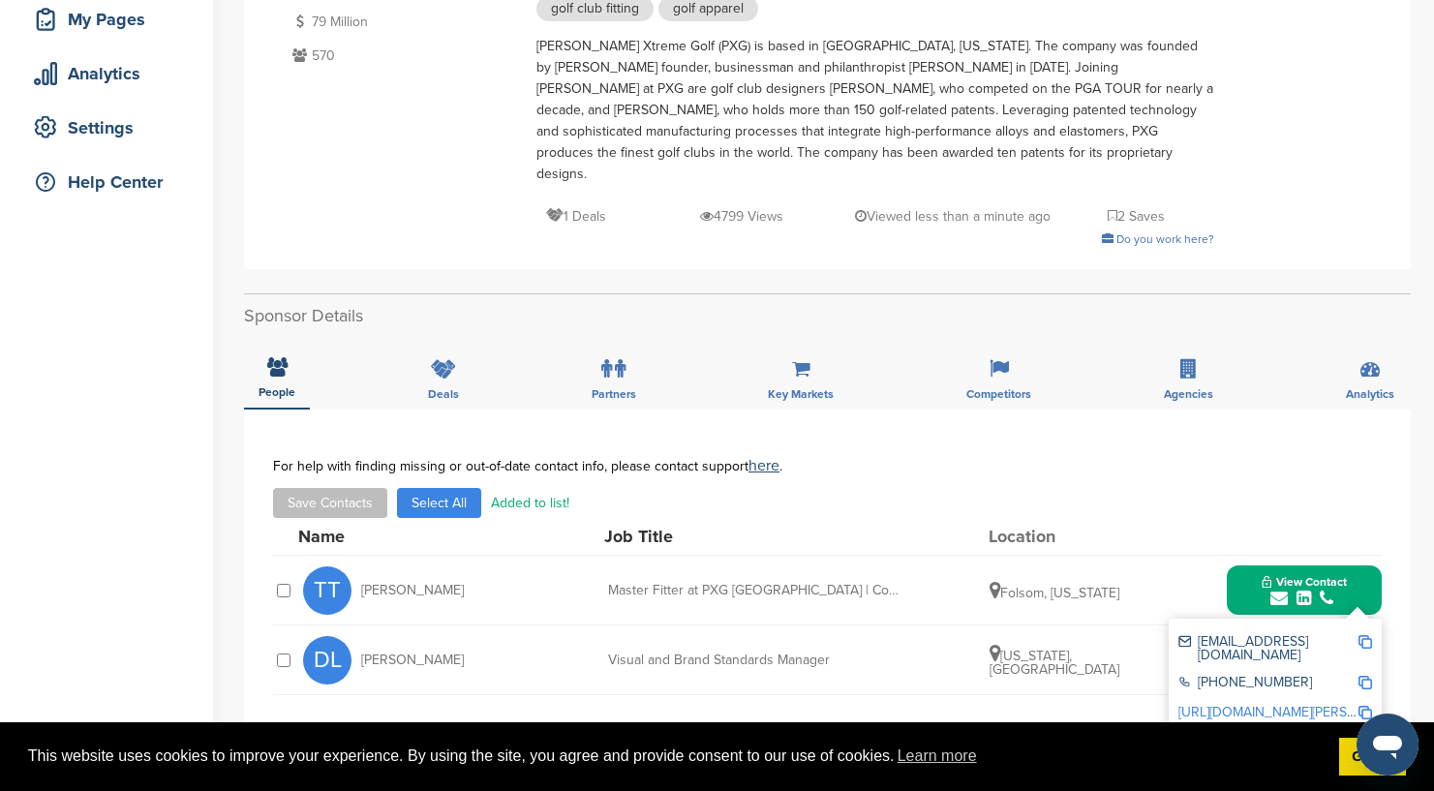
scroll to position [325, 0]
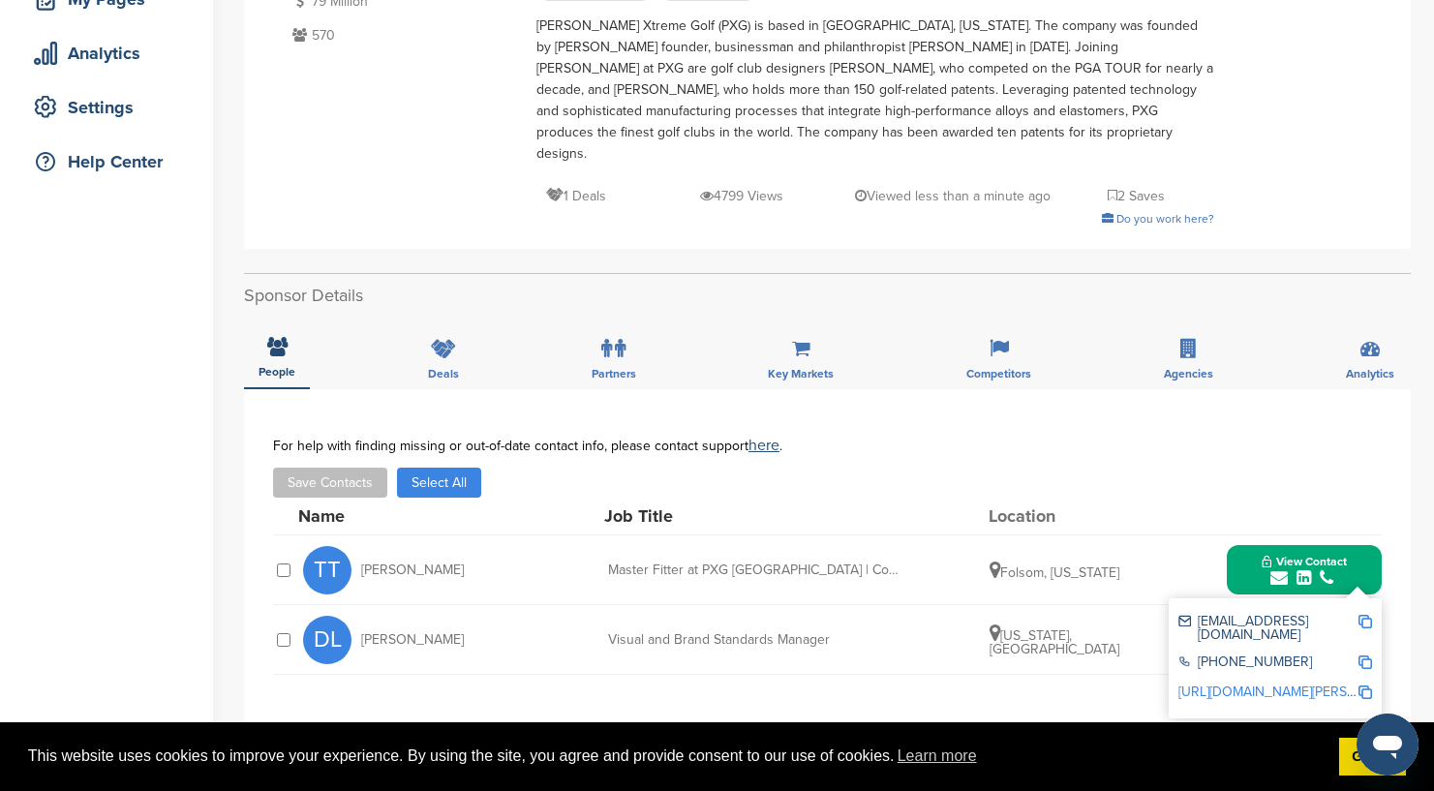
click at [1368, 615] on img at bounding box center [1366, 622] width 14 height 14
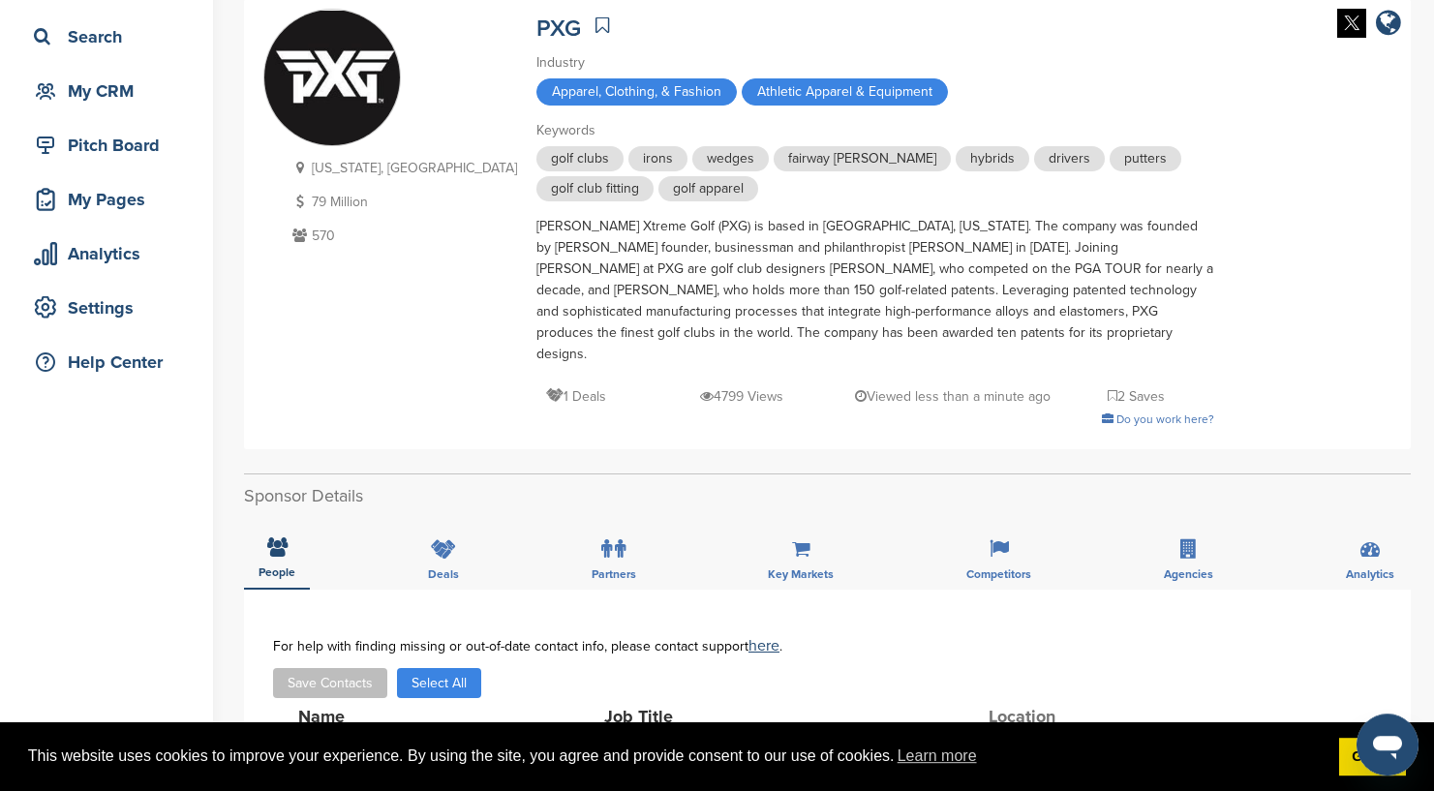
scroll to position [0, 0]
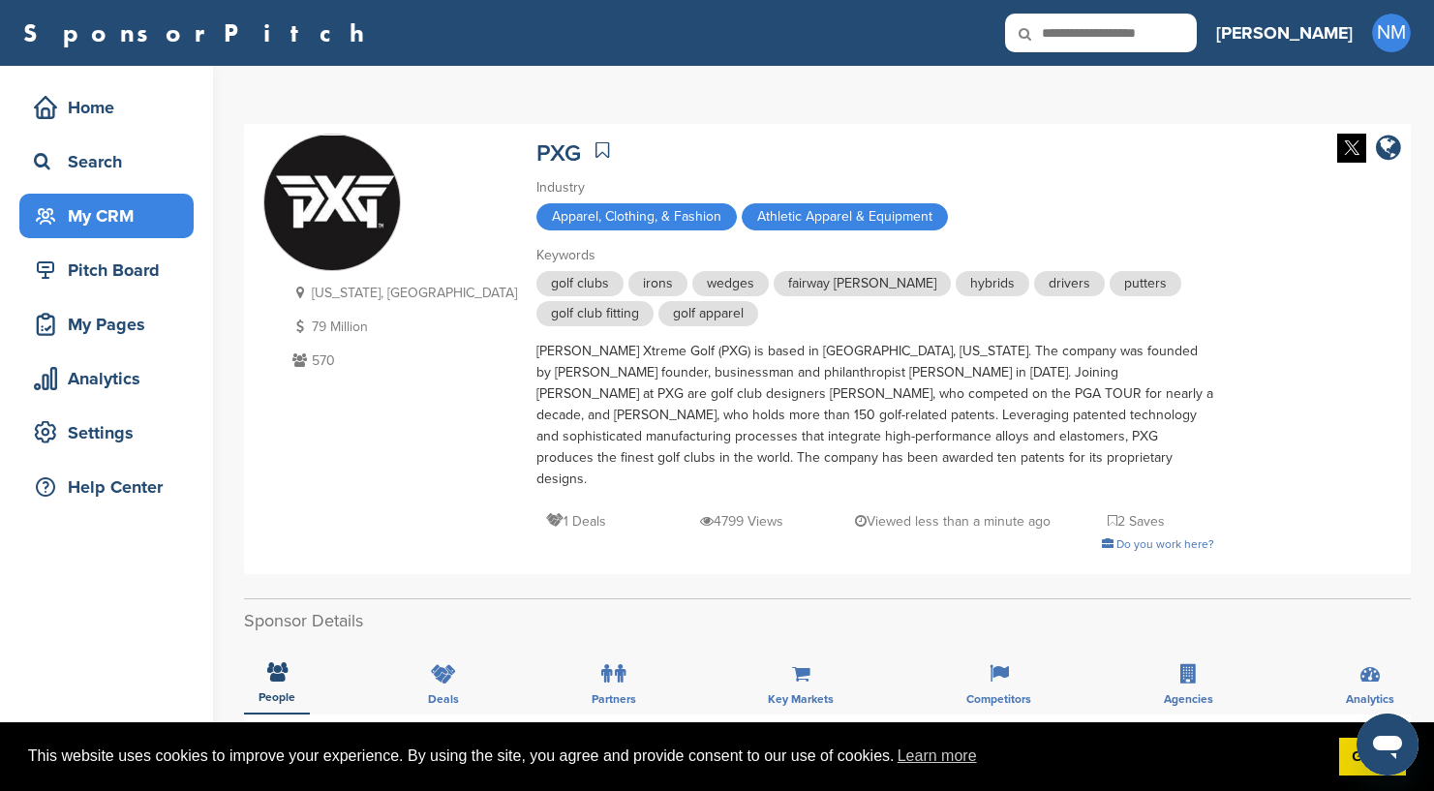
click at [133, 230] on div "My CRM" at bounding box center [111, 216] width 165 height 35
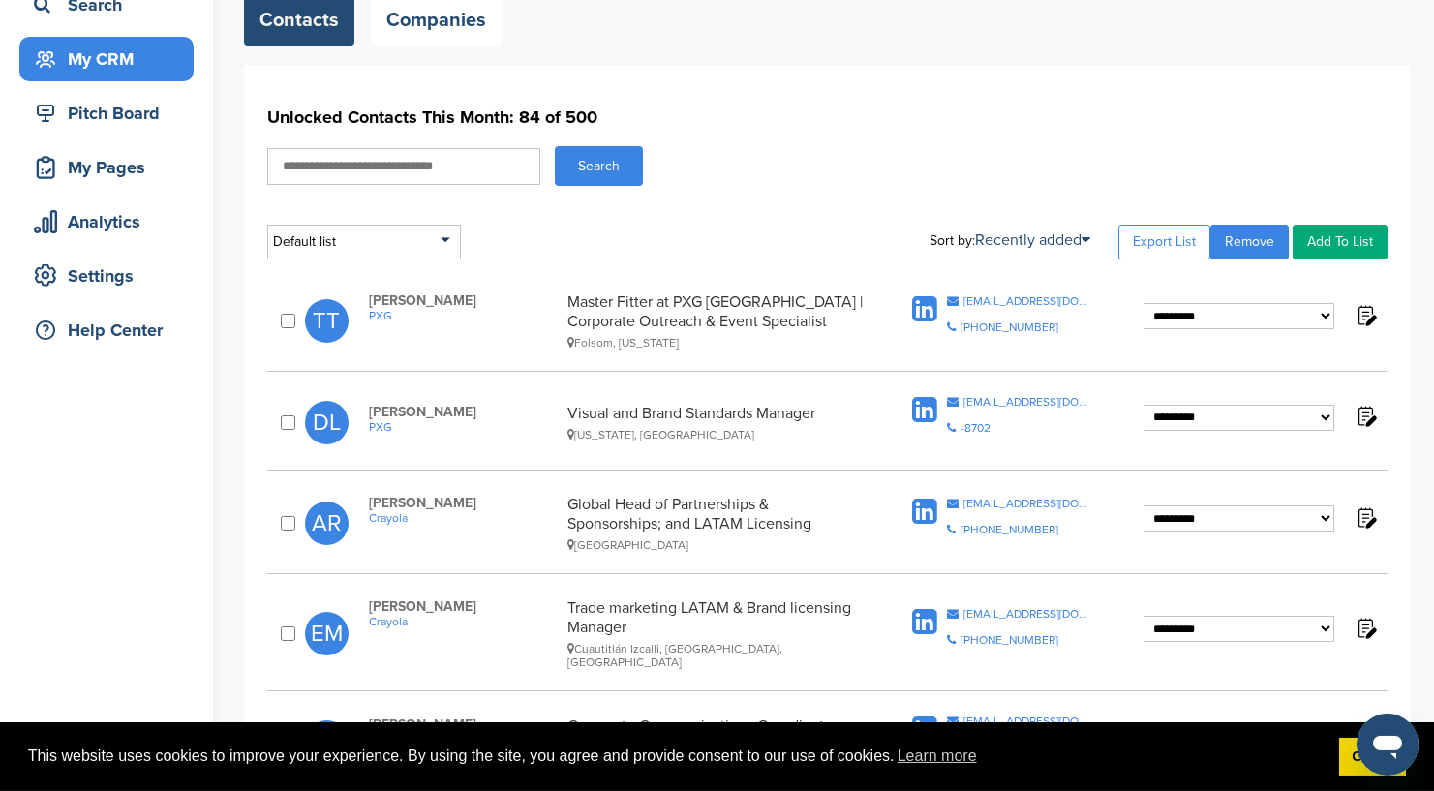
scroll to position [294, 0]
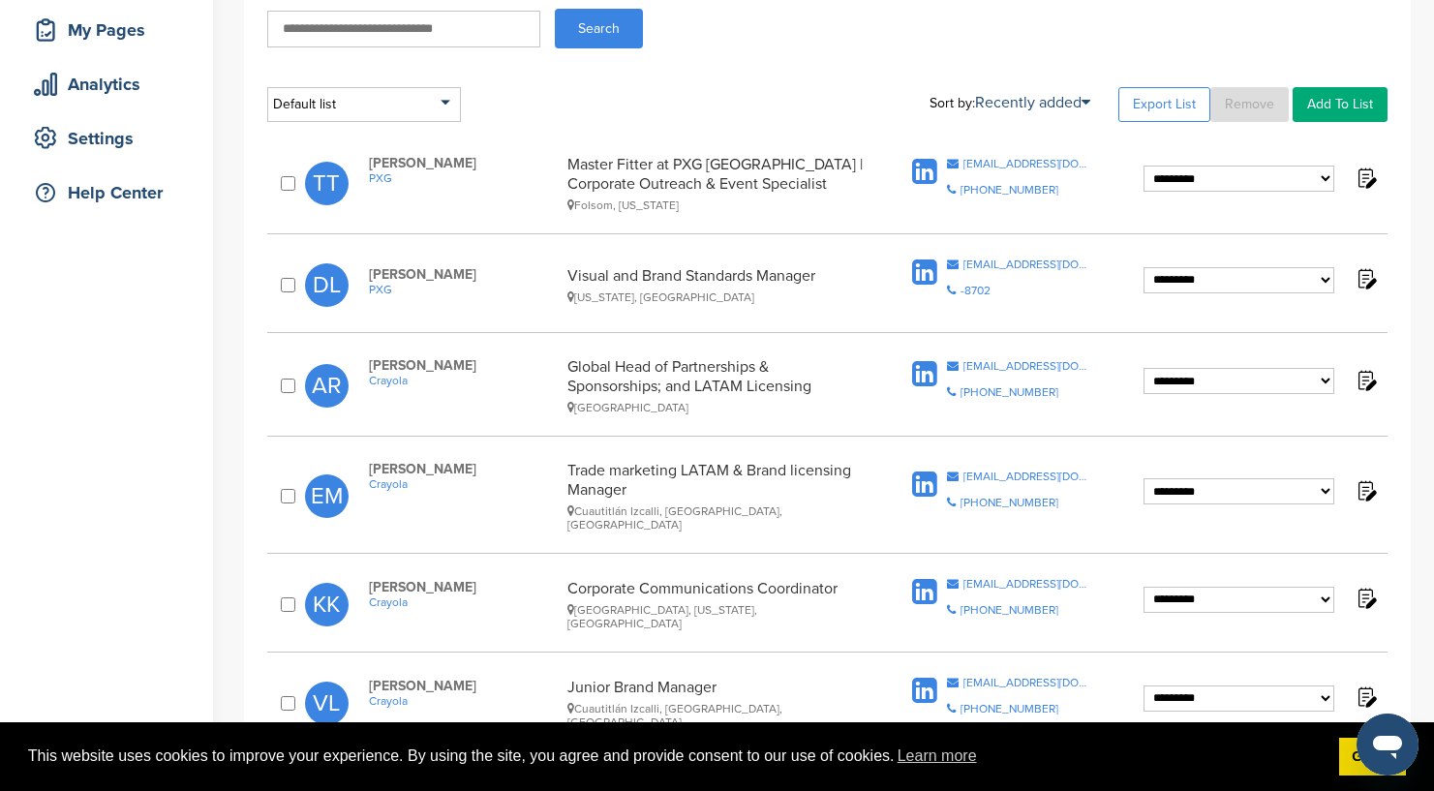
click at [1365, 179] on img at bounding box center [1366, 178] width 24 height 24
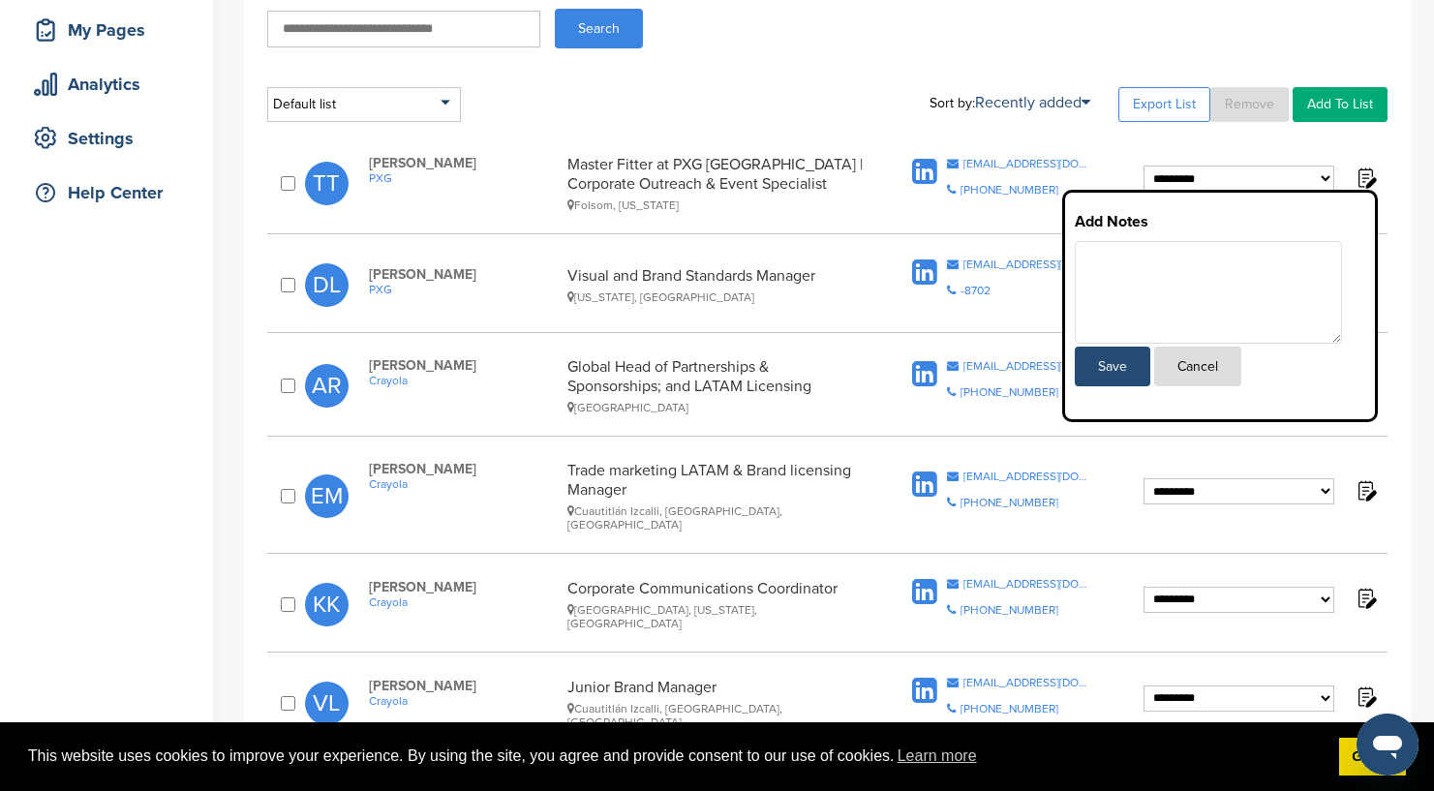
click at [1203, 368] on button "Cancel" at bounding box center [1197, 367] width 87 height 40
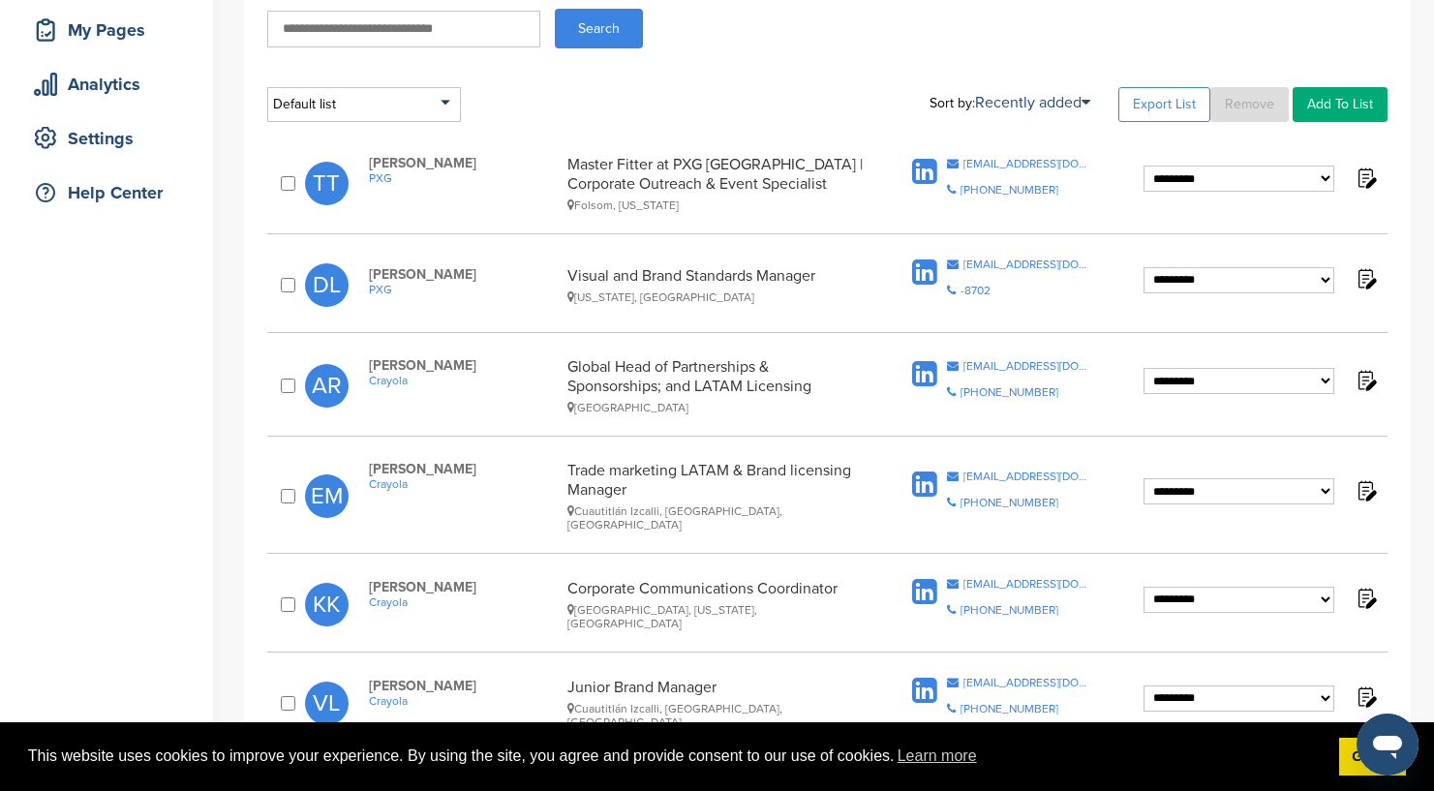
click at [1359, 107] on link "Add To List" at bounding box center [1340, 104] width 95 height 35
click at [1181, 111] on link "Export List" at bounding box center [1165, 104] width 92 height 35
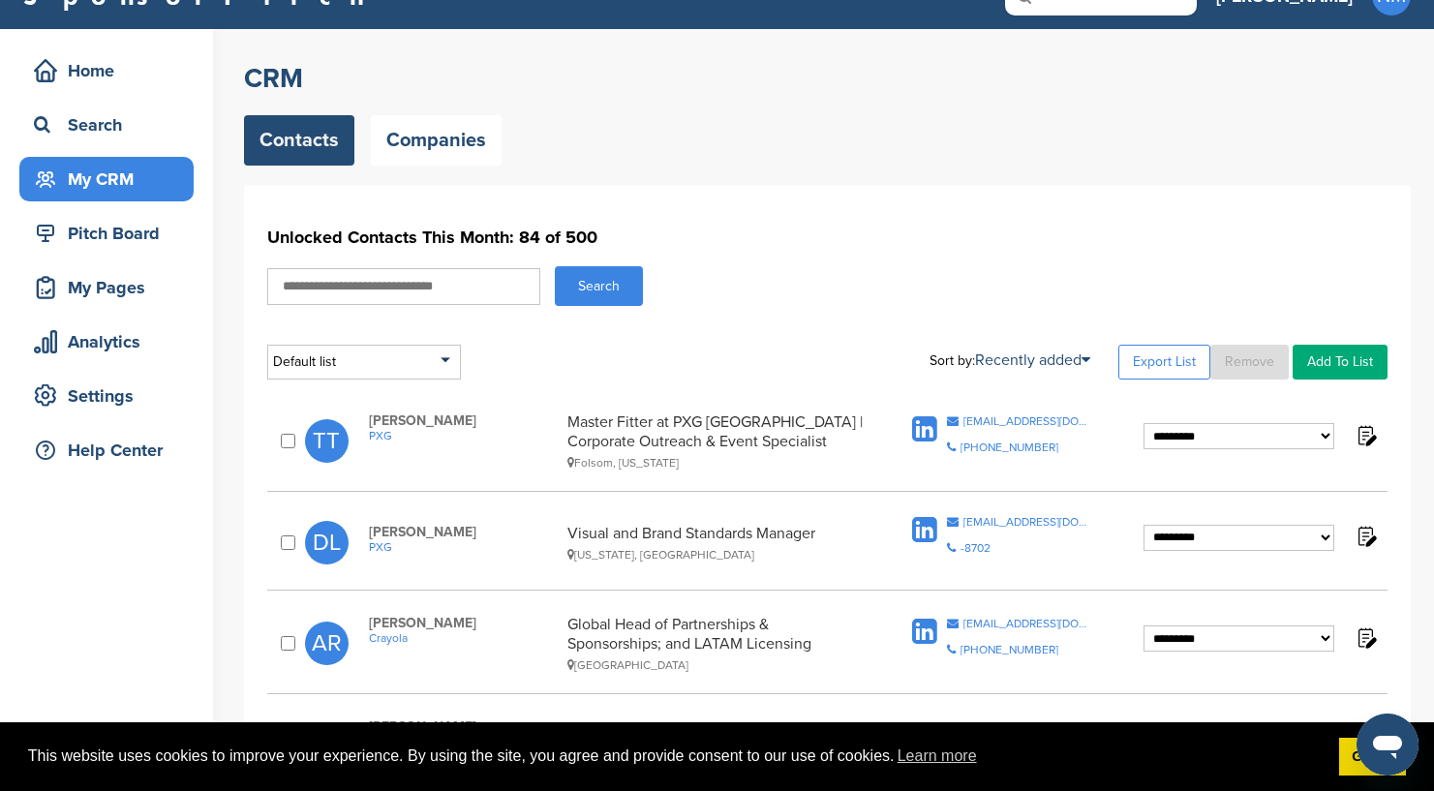
scroll to position [0, 0]
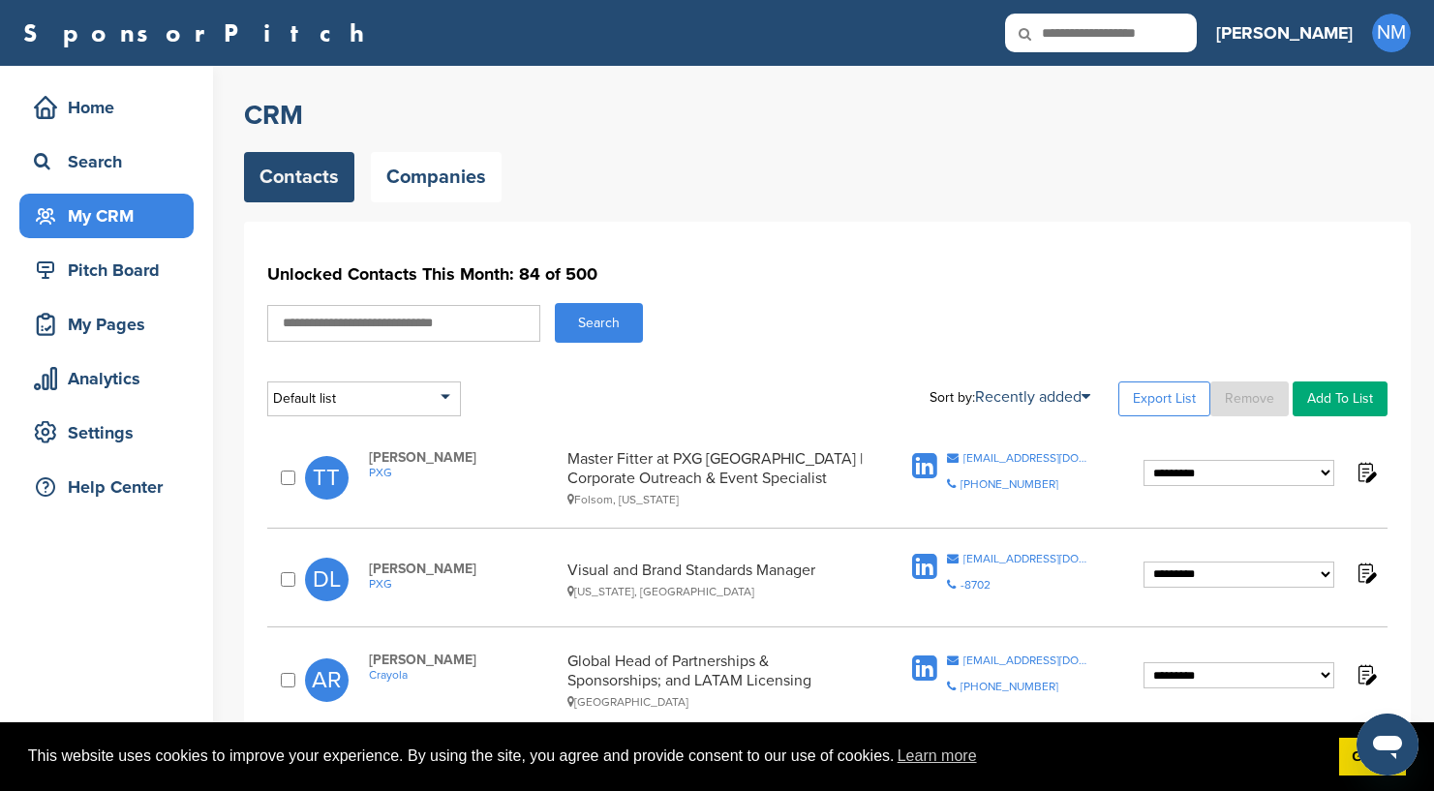
click at [1197, 45] on input "text" at bounding box center [1101, 33] width 192 height 39
paste input "*********"
type input "*********"
